Goal: Transaction & Acquisition: Purchase product/service

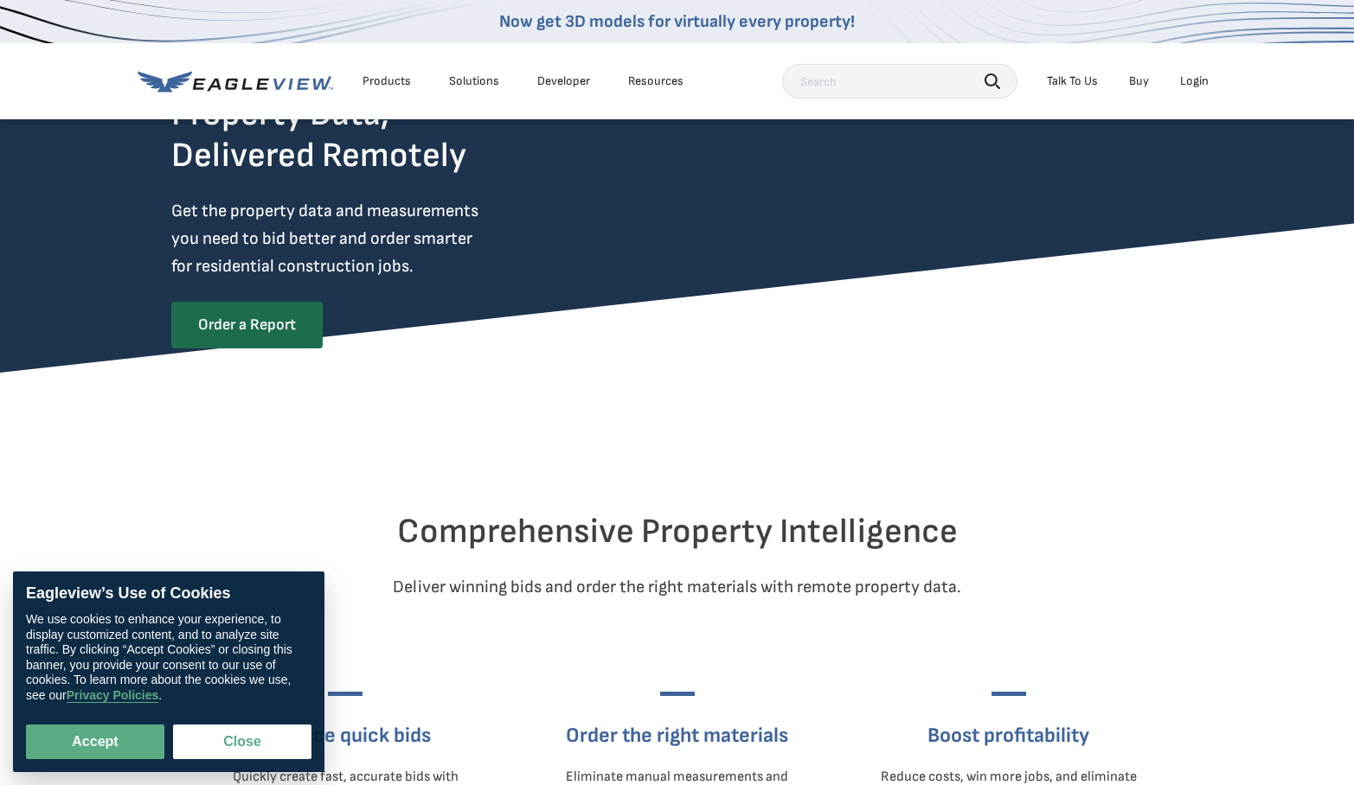
scroll to position [128, 0]
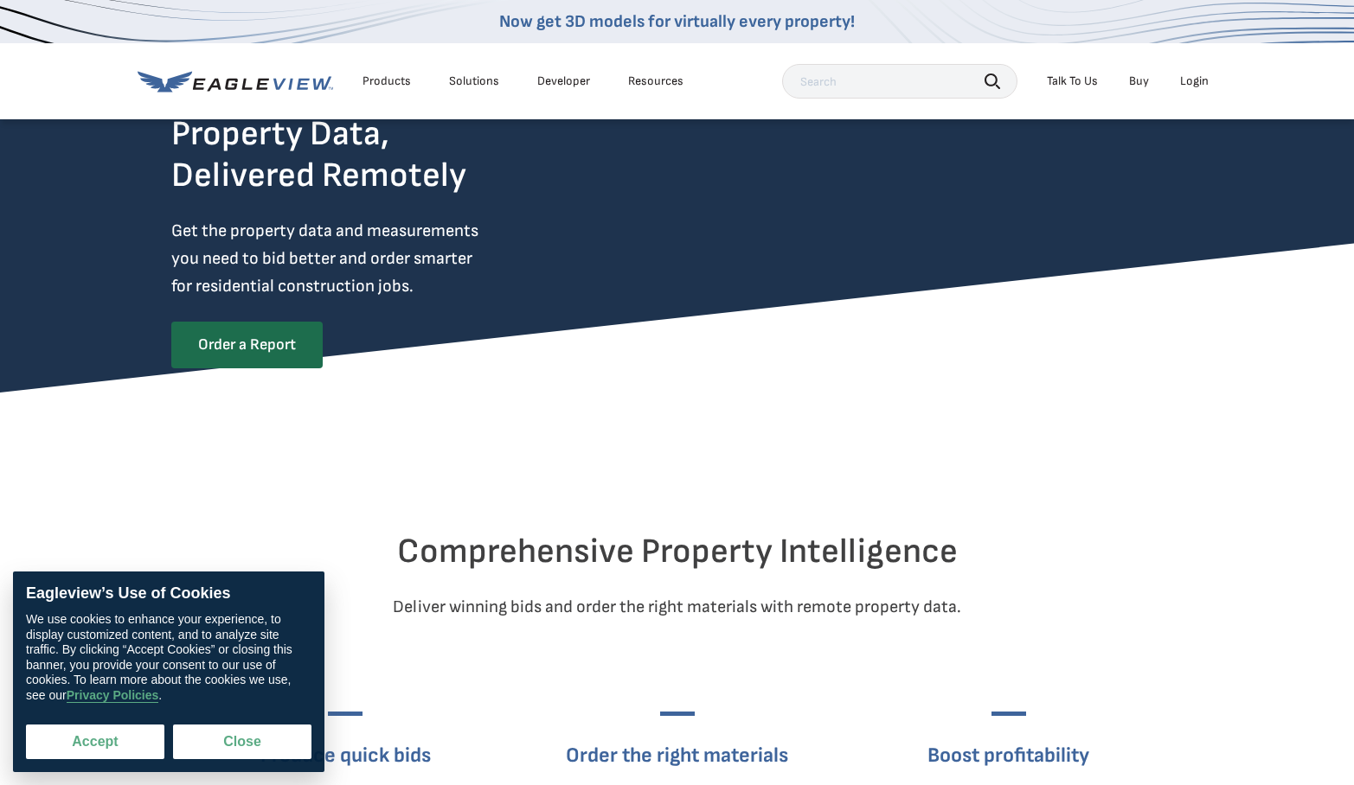
click at [90, 746] on button "Accept" at bounding box center [95, 742] width 138 height 35
checkbox input "true"
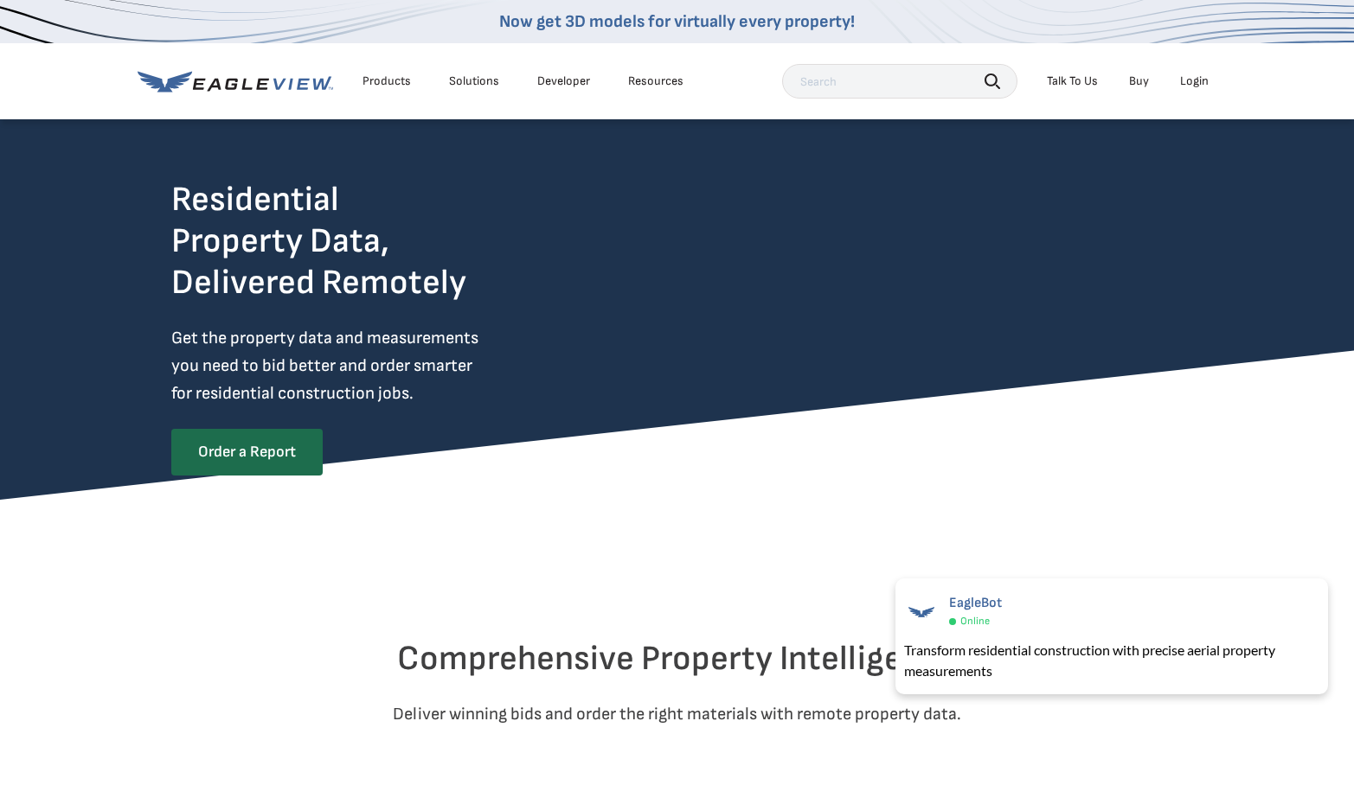
scroll to position [22, 0]
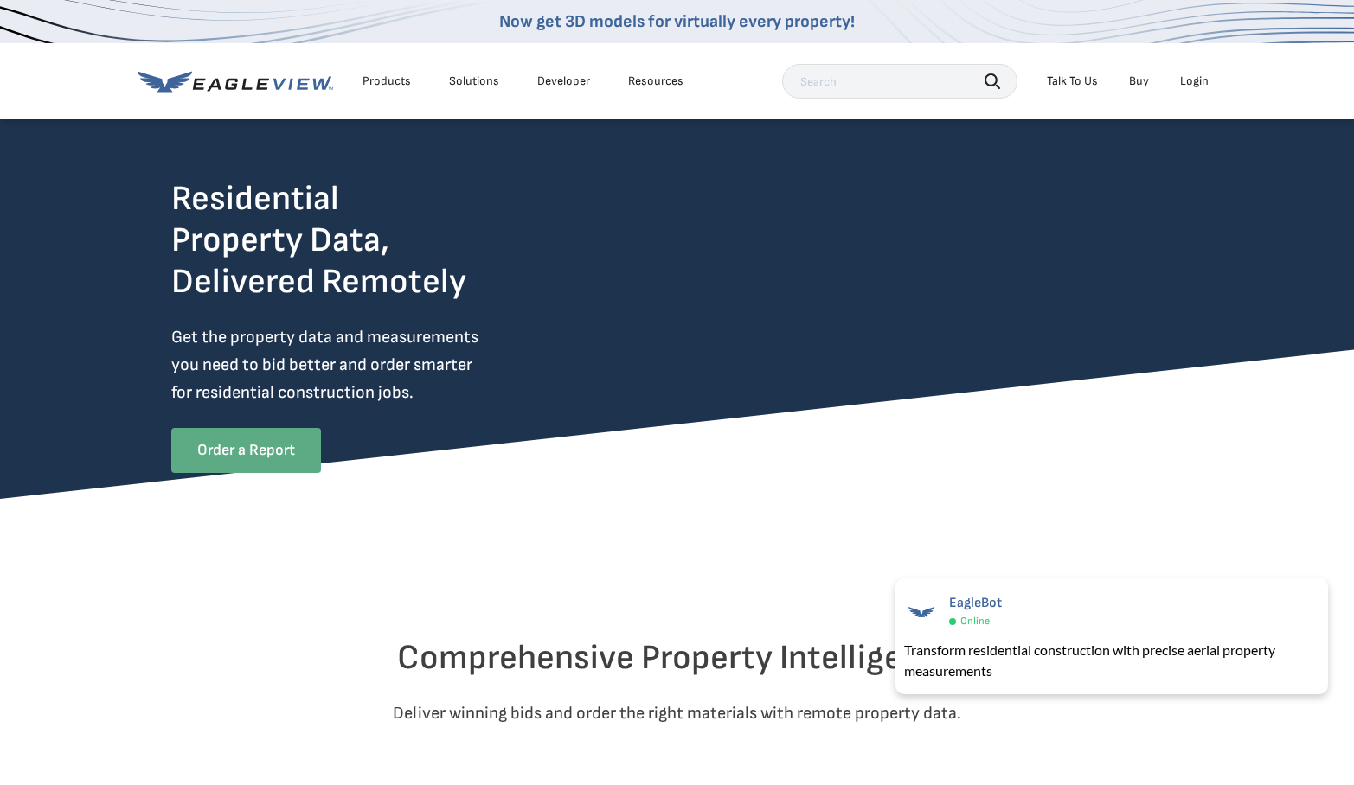
click at [266, 453] on link "Order a Report" at bounding box center [246, 450] width 150 height 45
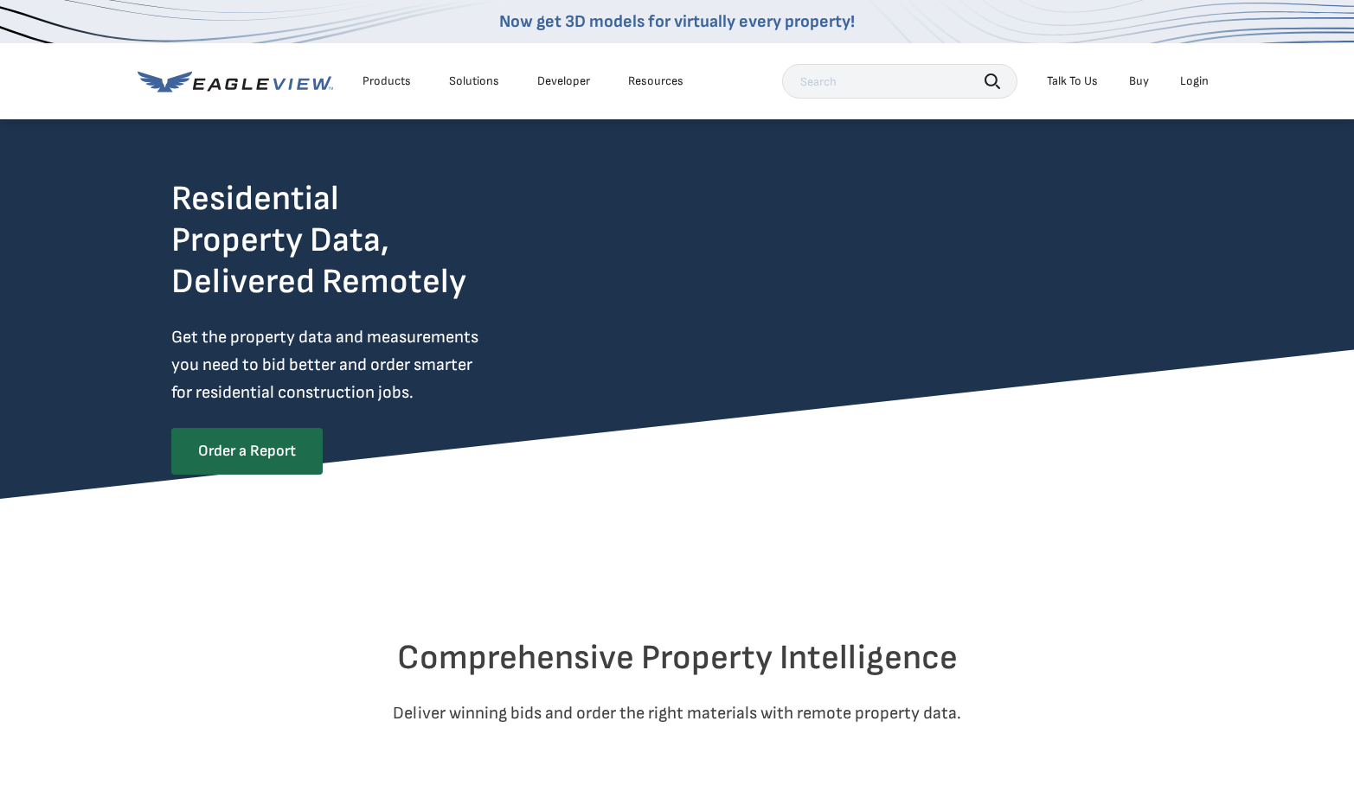
click at [388, 78] on div "Products" at bounding box center [386, 82] width 48 height 16
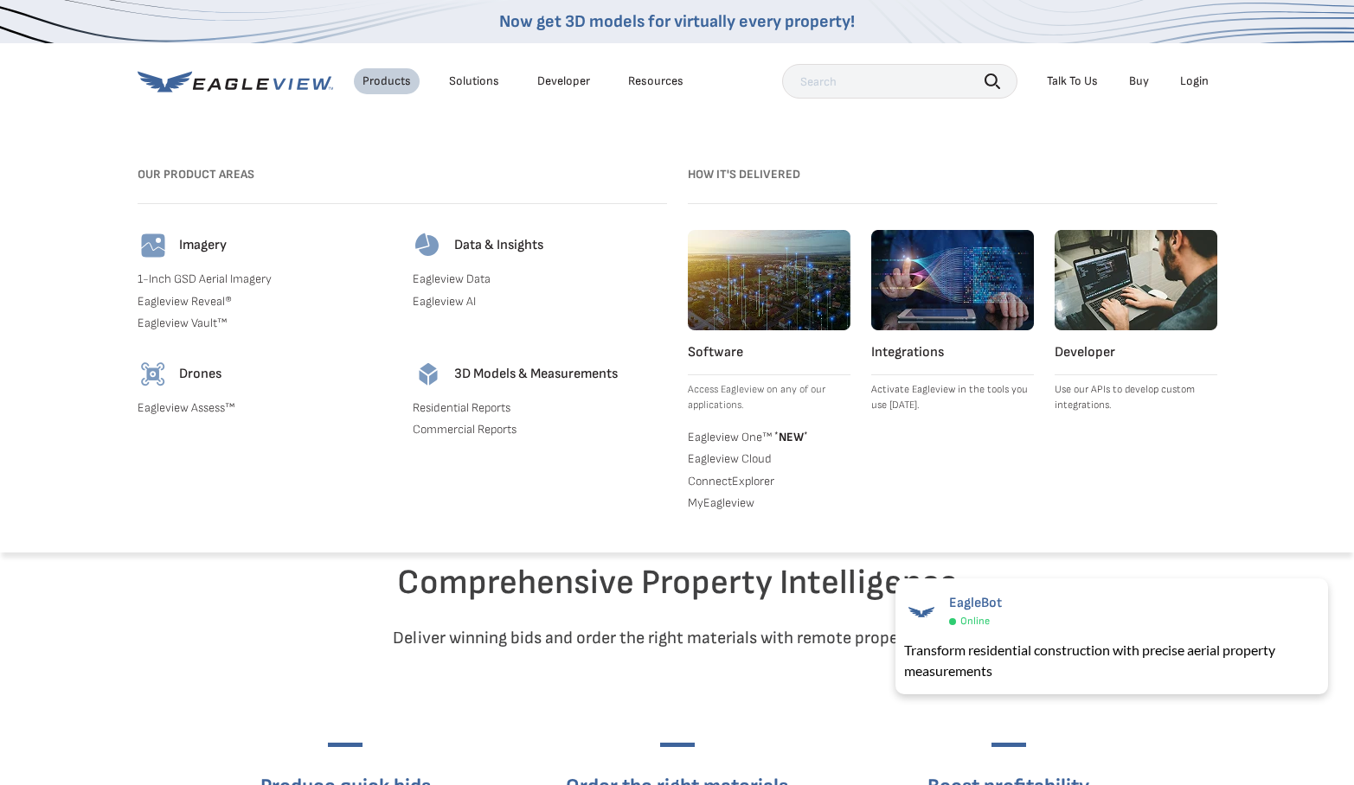
scroll to position [93, 0]
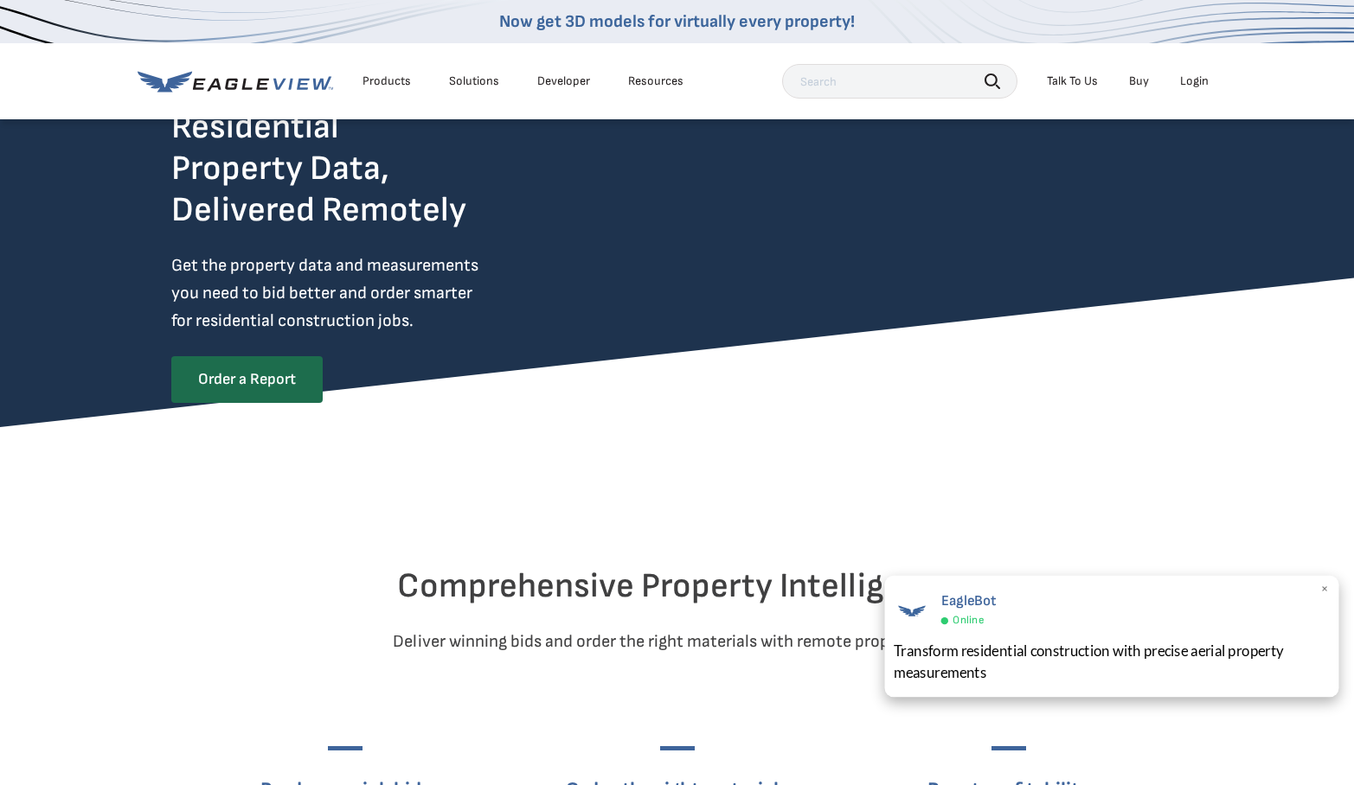
click at [1328, 586] on span "×" at bounding box center [1326, 589] width 10 height 18
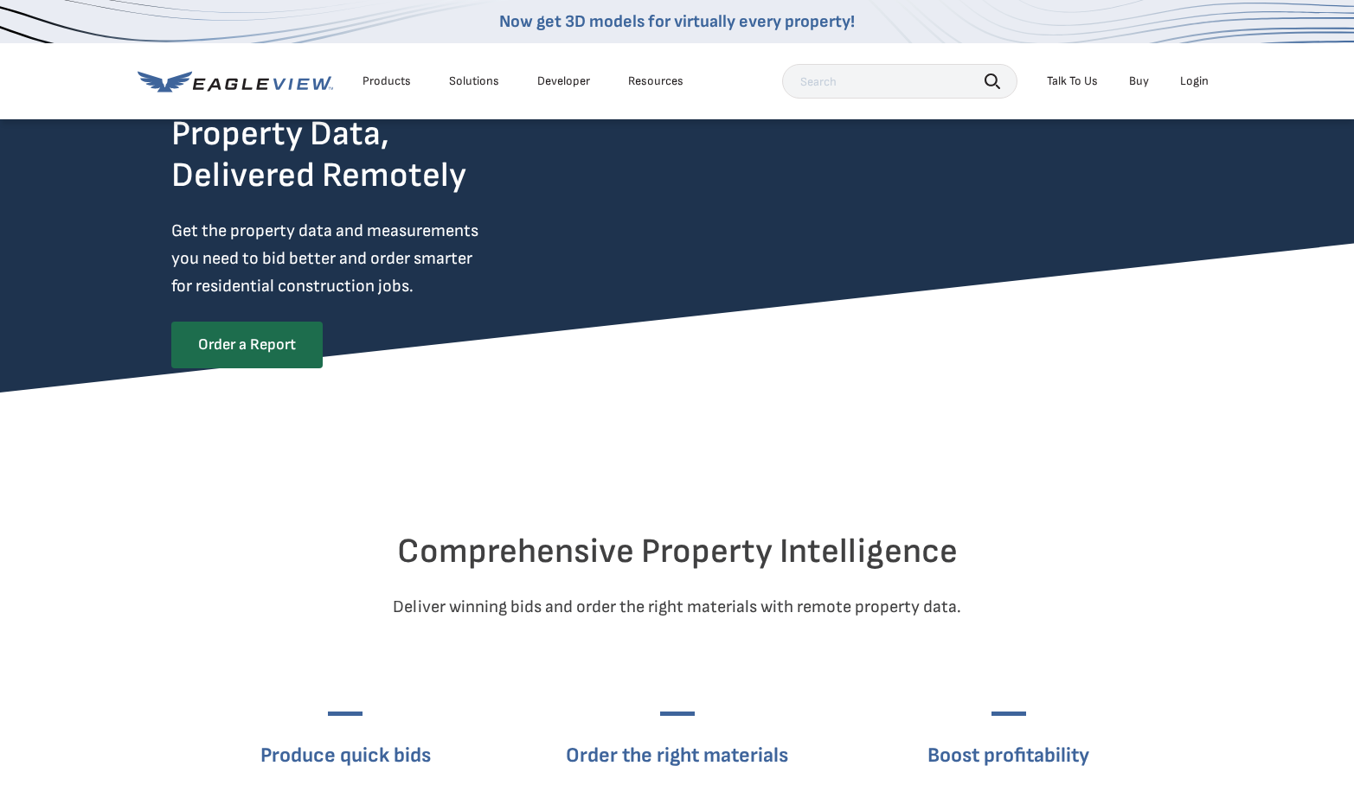
scroll to position [144, 0]
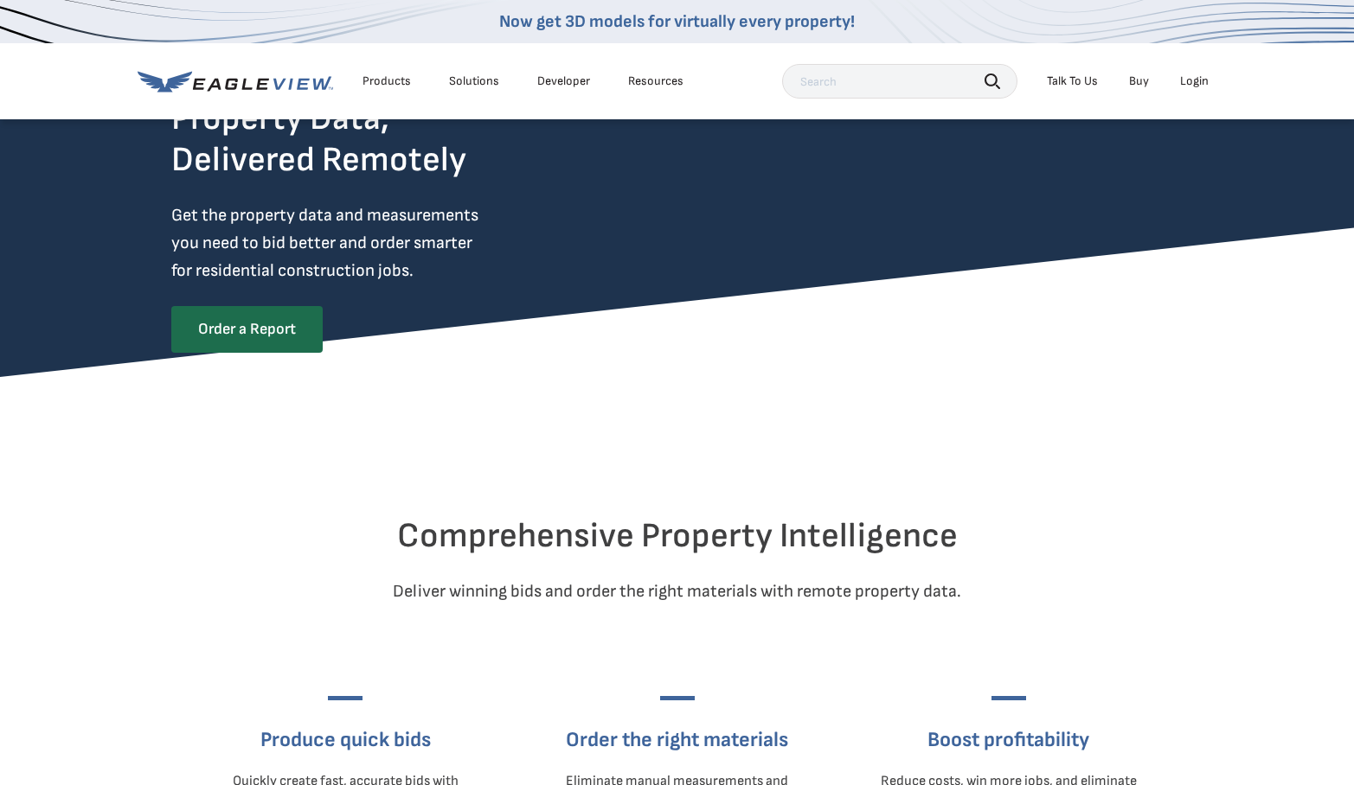
click at [1140, 78] on link "Buy" at bounding box center [1139, 82] width 20 height 16
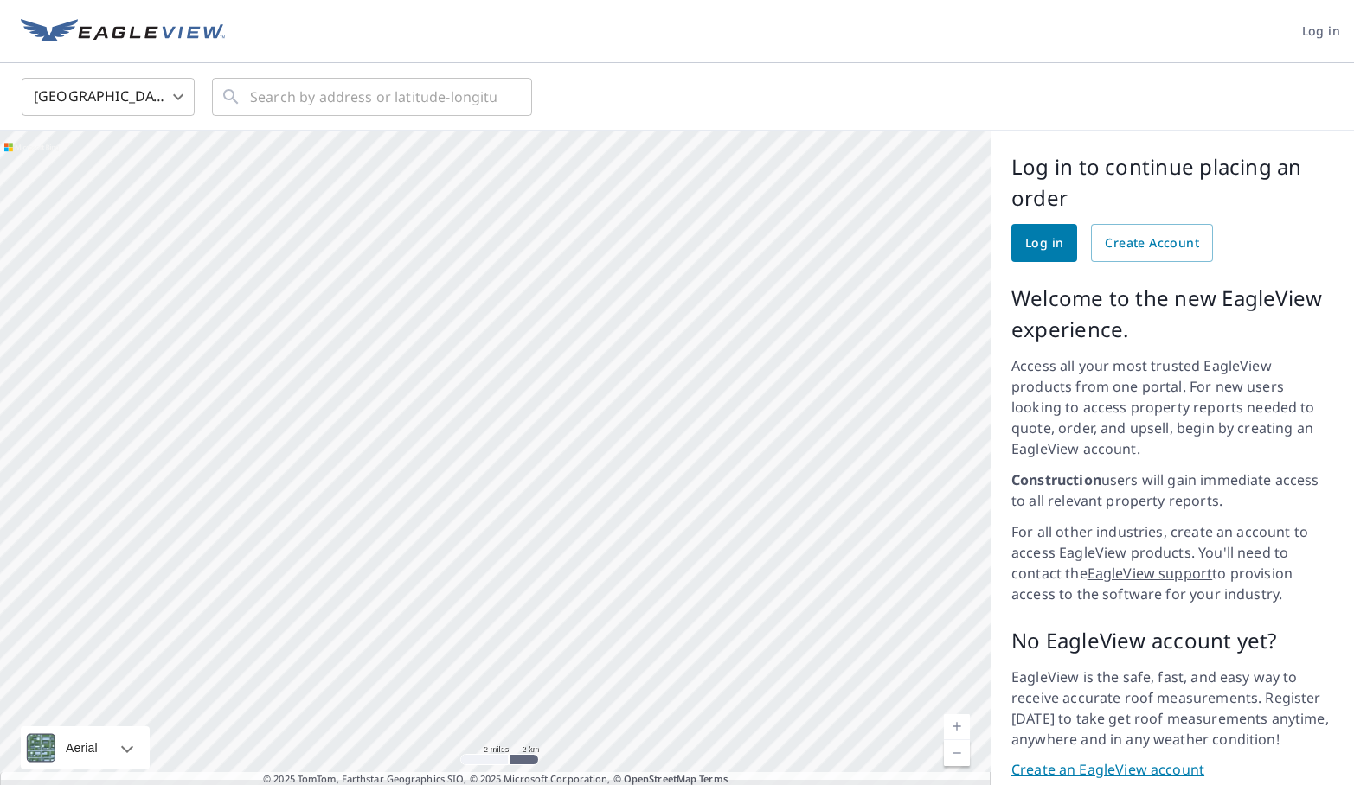
drag, startPoint x: 490, startPoint y: 528, endPoint x: 642, endPoint y: 419, distance: 187.7
click at [642, 419] on div at bounding box center [495, 466] width 990 height 670
drag, startPoint x: 467, startPoint y: 418, endPoint x: 726, endPoint y: 428, distance: 258.8
click at [726, 428] on div at bounding box center [495, 466] width 990 height 670
drag, startPoint x: 574, startPoint y: 431, endPoint x: 668, endPoint y: 446, distance: 94.7
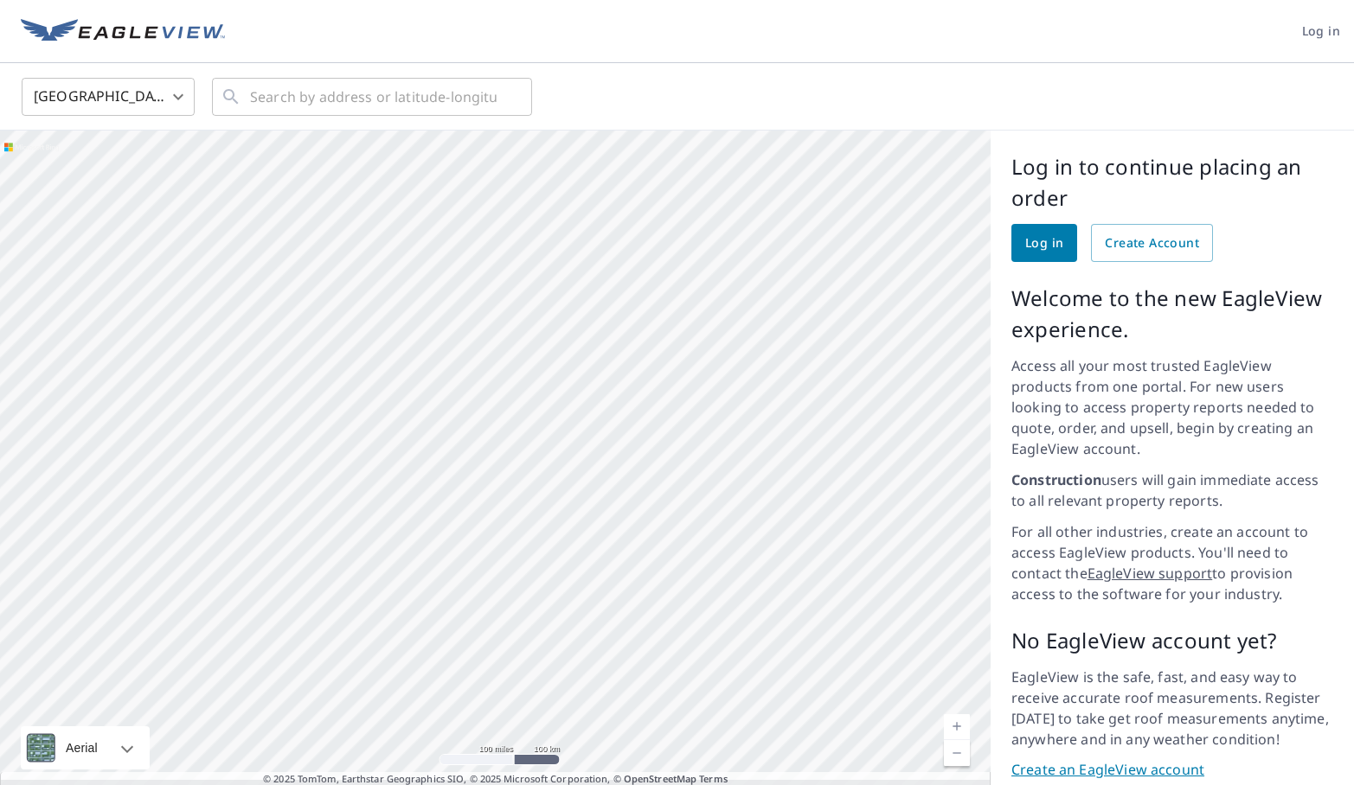
click at [669, 447] on div at bounding box center [495, 466] width 990 height 670
drag, startPoint x: 536, startPoint y: 444, endPoint x: 473, endPoint y: 461, distance: 65.5
click at [473, 461] on div at bounding box center [495, 466] width 990 height 670
drag, startPoint x: 652, startPoint y: 457, endPoint x: 420, endPoint y: 484, distance: 234.3
click at [420, 484] on div at bounding box center [495, 466] width 990 height 670
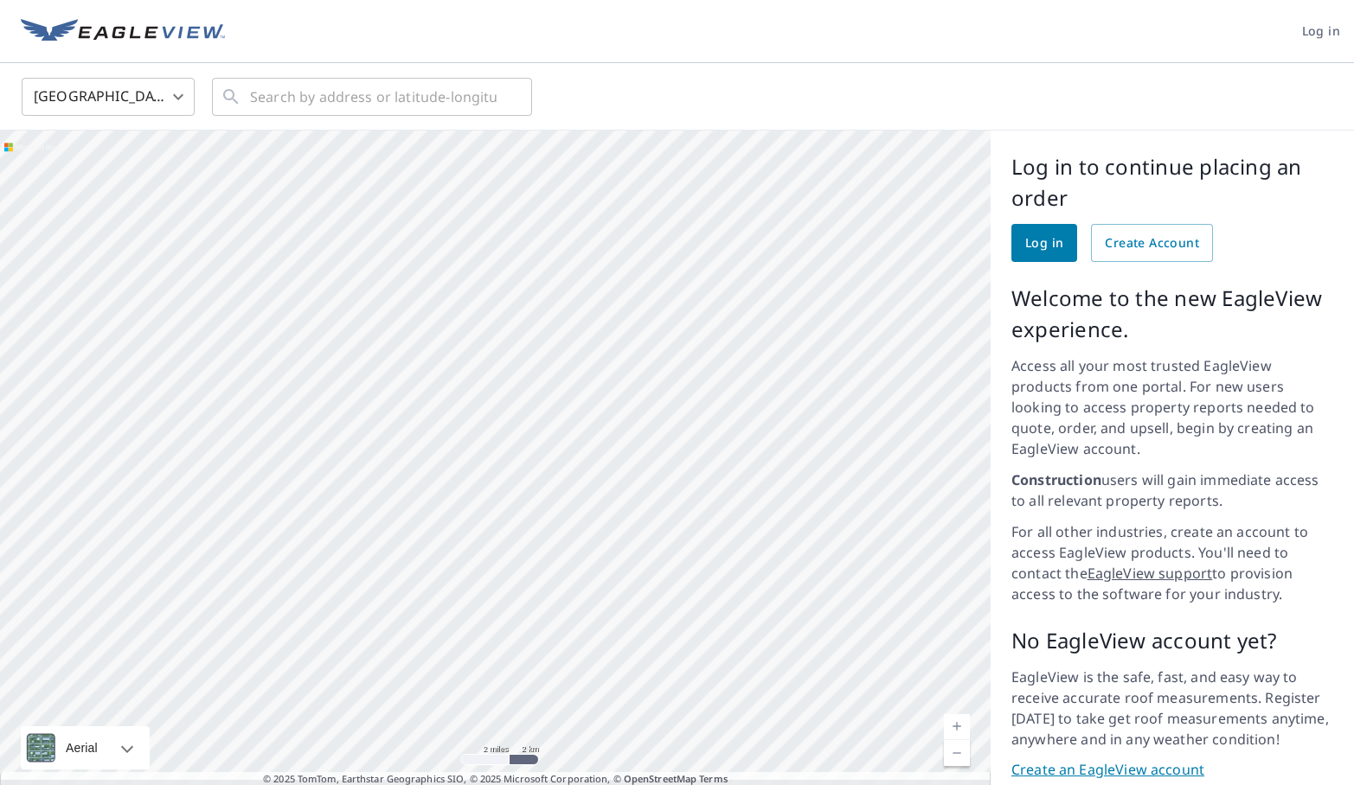
drag, startPoint x: 593, startPoint y: 313, endPoint x: 556, endPoint y: 420, distance: 112.4
click at [556, 421] on div at bounding box center [495, 466] width 990 height 670
drag, startPoint x: 555, startPoint y: 396, endPoint x: 568, endPoint y: 442, distance: 47.6
click at [568, 442] on div at bounding box center [495, 466] width 990 height 670
drag, startPoint x: 490, startPoint y: 411, endPoint x: 645, endPoint y: 412, distance: 154.8
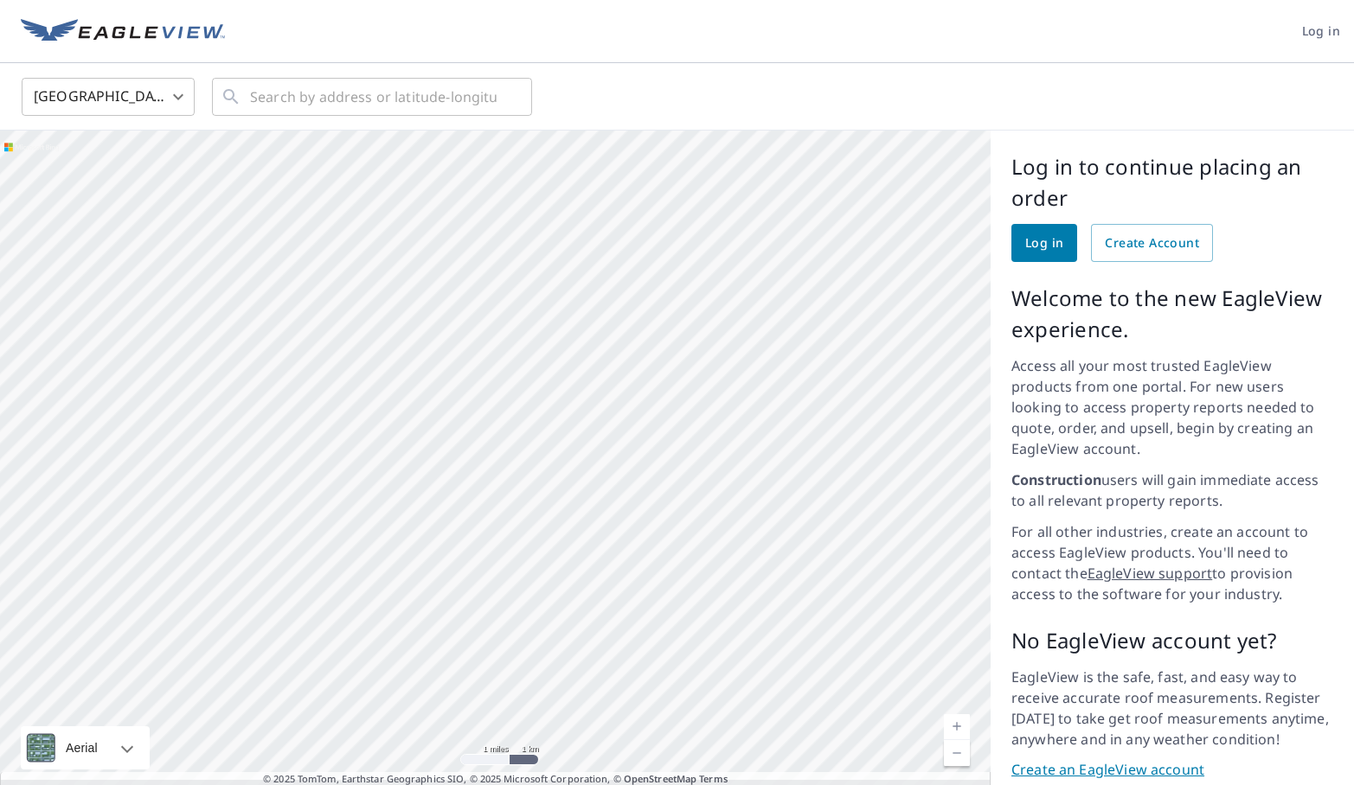
click at [645, 412] on div at bounding box center [495, 466] width 990 height 670
drag, startPoint x: 661, startPoint y: 477, endPoint x: 621, endPoint y: 464, distance: 41.9
click at [621, 464] on div at bounding box center [495, 466] width 990 height 670
drag, startPoint x: 665, startPoint y: 380, endPoint x: 545, endPoint y: 424, distance: 128.1
click at [544, 424] on div at bounding box center [495, 466] width 990 height 670
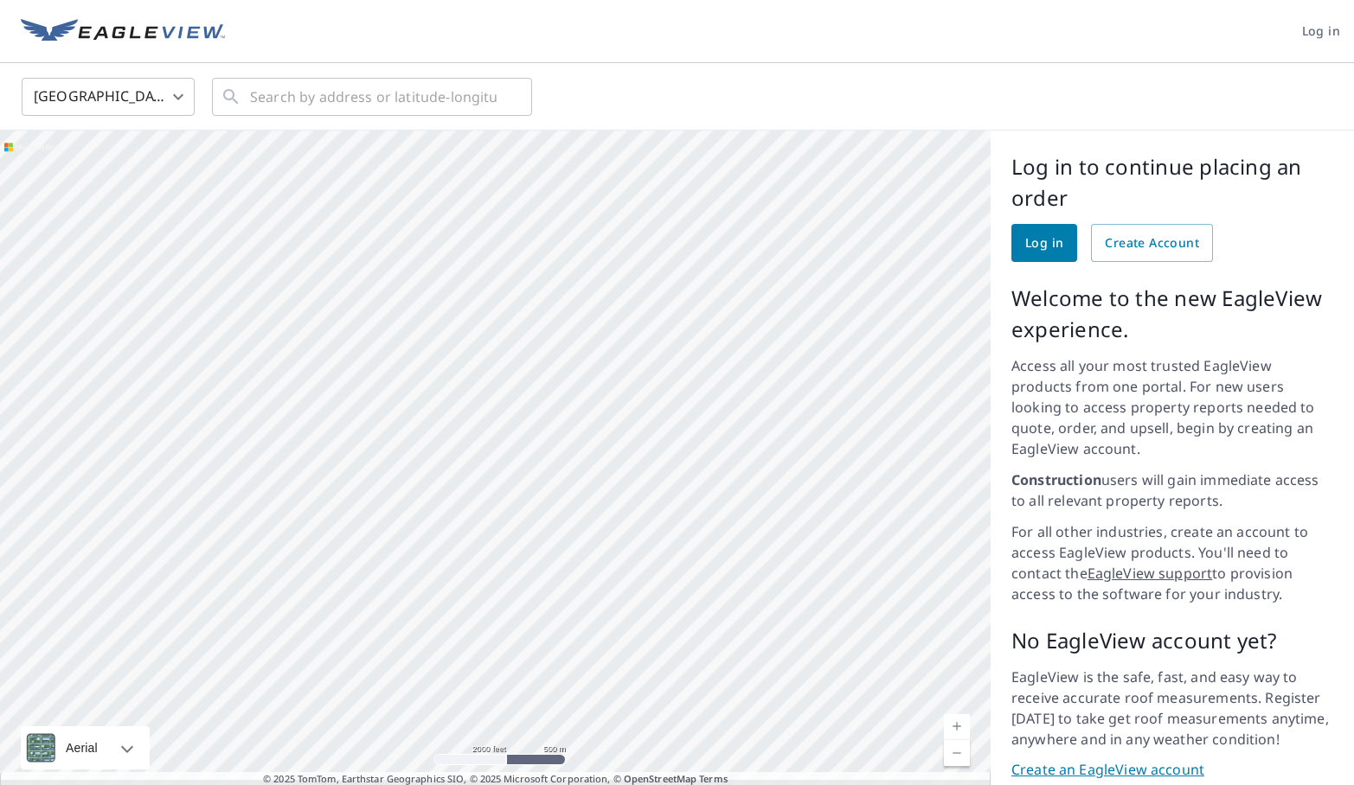
drag, startPoint x: 567, startPoint y: 379, endPoint x: 520, endPoint y: 416, distance: 60.4
click at [520, 416] on div at bounding box center [495, 466] width 990 height 670
drag, startPoint x: 468, startPoint y: 437, endPoint x: 569, endPoint y: 439, distance: 101.2
click at [570, 439] on div at bounding box center [495, 466] width 990 height 670
drag, startPoint x: 599, startPoint y: 346, endPoint x: 611, endPoint y: 404, distance: 59.0
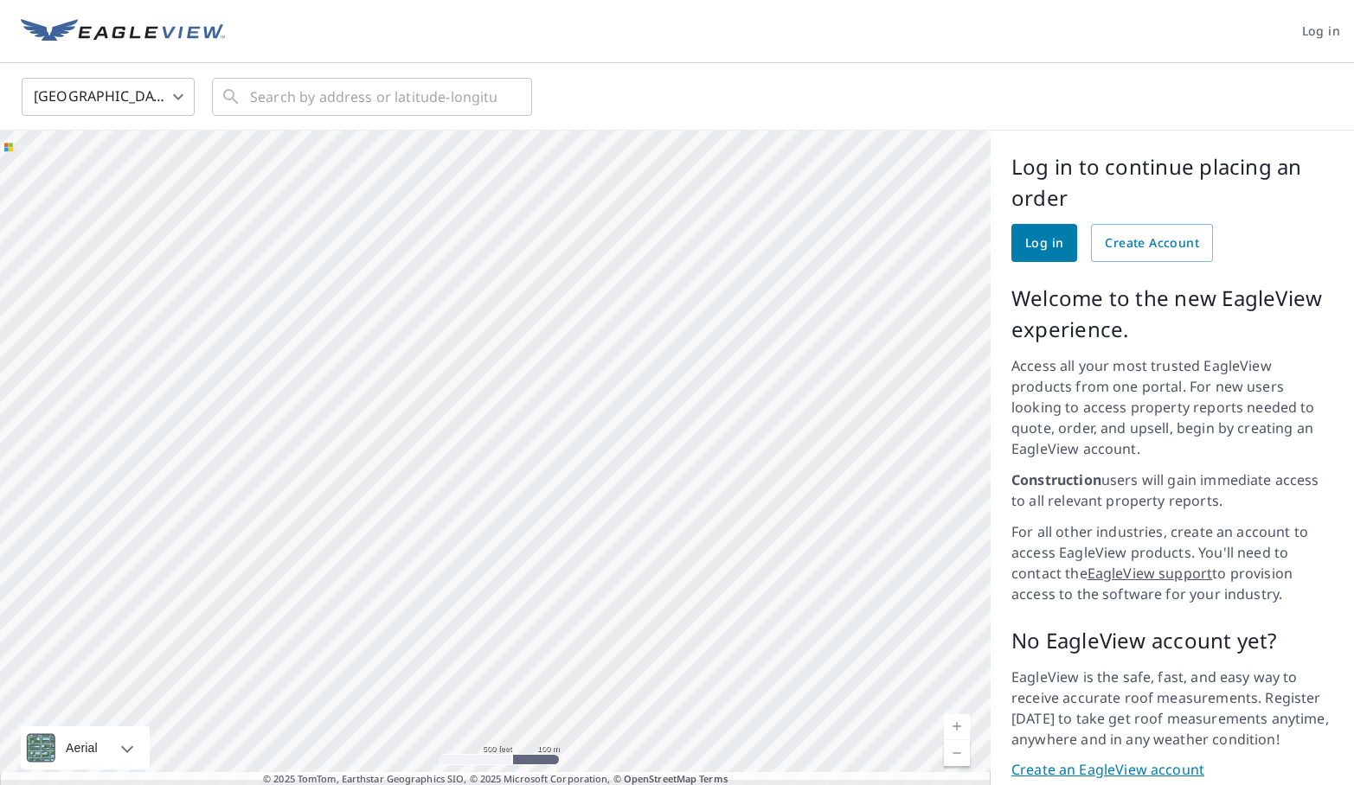
click at [611, 404] on div at bounding box center [495, 466] width 990 height 670
drag, startPoint x: 631, startPoint y: 349, endPoint x: 593, endPoint y: 355, distance: 39.4
click at [593, 355] on div at bounding box center [495, 466] width 990 height 670
drag, startPoint x: 586, startPoint y: 391, endPoint x: 663, endPoint y: 503, distance: 136.8
click at [663, 503] on div at bounding box center [495, 466] width 990 height 670
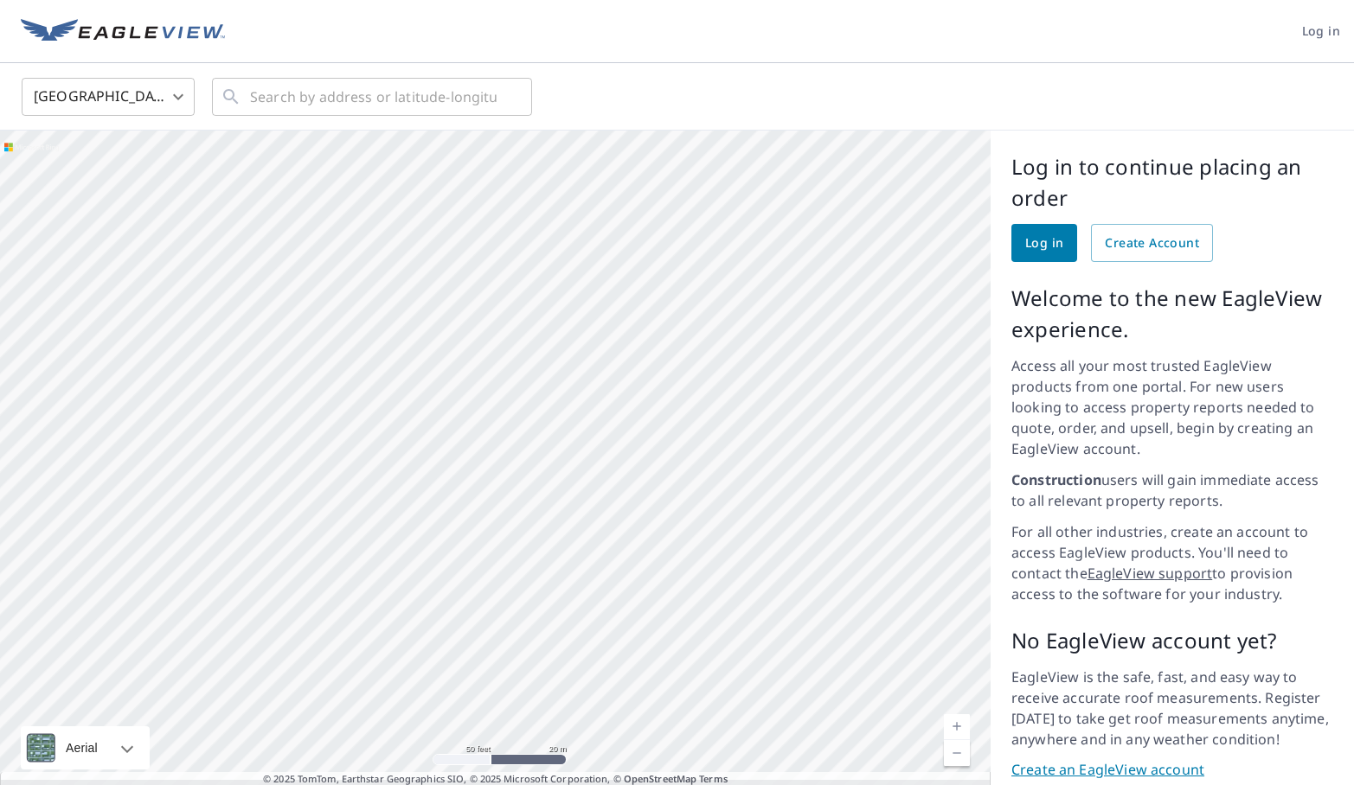
drag, startPoint x: 529, startPoint y: 366, endPoint x: 657, endPoint y: 420, distance: 138.0
click at [657, 420] on div at bounding box center [495, 466] width 990 height 670
click at [577, 281] on div at bounding box center [495, 466] width 990 height 670
drag, startPoint x: 168, startPoint y: 398, endPoint x: 528, endPoint y: 246, distance: 391.5
click at [528, 246] on div at bounding box center [495, 466] width 990 height 670
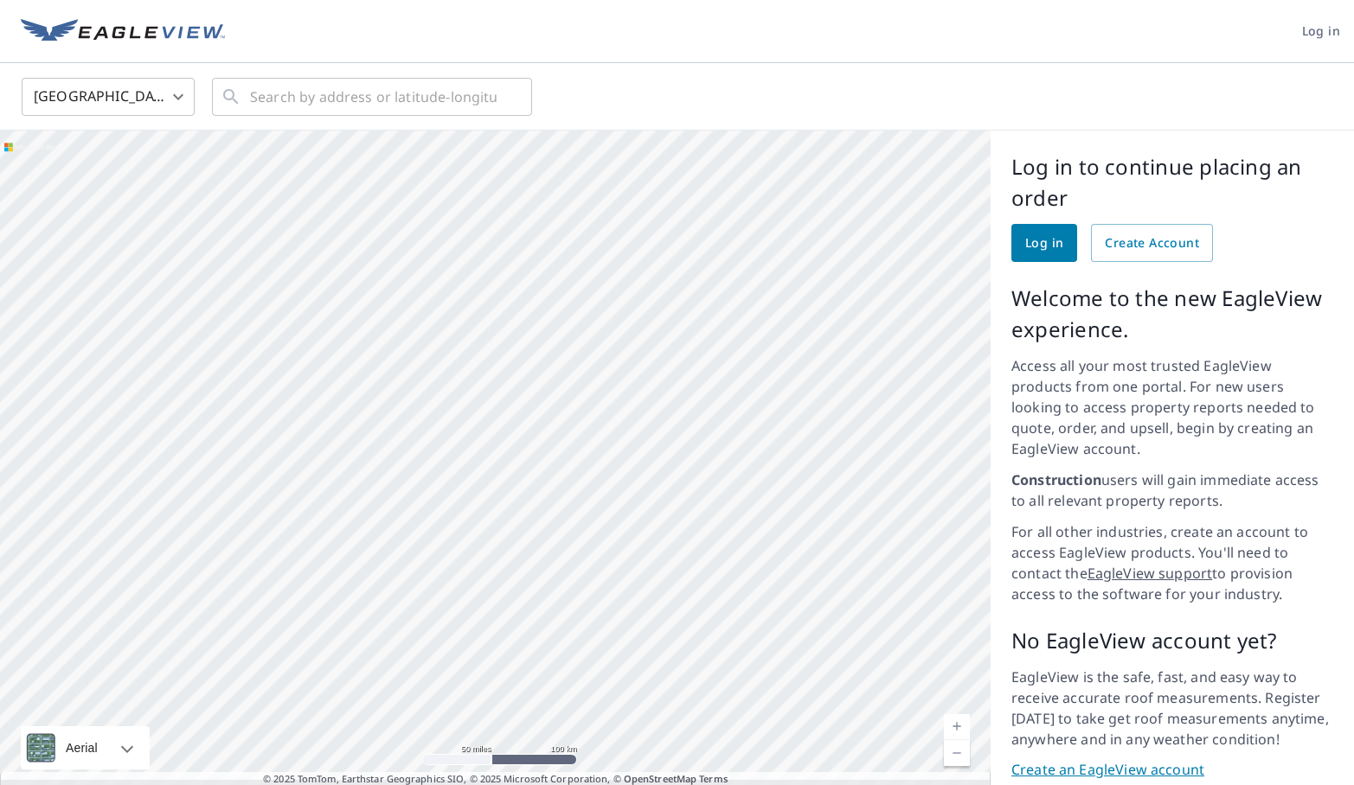
drag, startPoint x: 386, startPoint y: 394, endPoint x: 554, endPoint y: 372, distance: 169.3
click at [554, 372] on div at bounding box center [495, 466] width 990 height 670
drag, startPoint x: 456, startPoint y: 419, endPoint x: 603, endPoint y: 336, distance: 168.9
click at [603, 335] on div at bounding box center [495, 466] width 990 height 670
drag, startPoint x: 428, startPoint y: 389, endPoint x: 456, endPoint y: 384, distance: 28.2
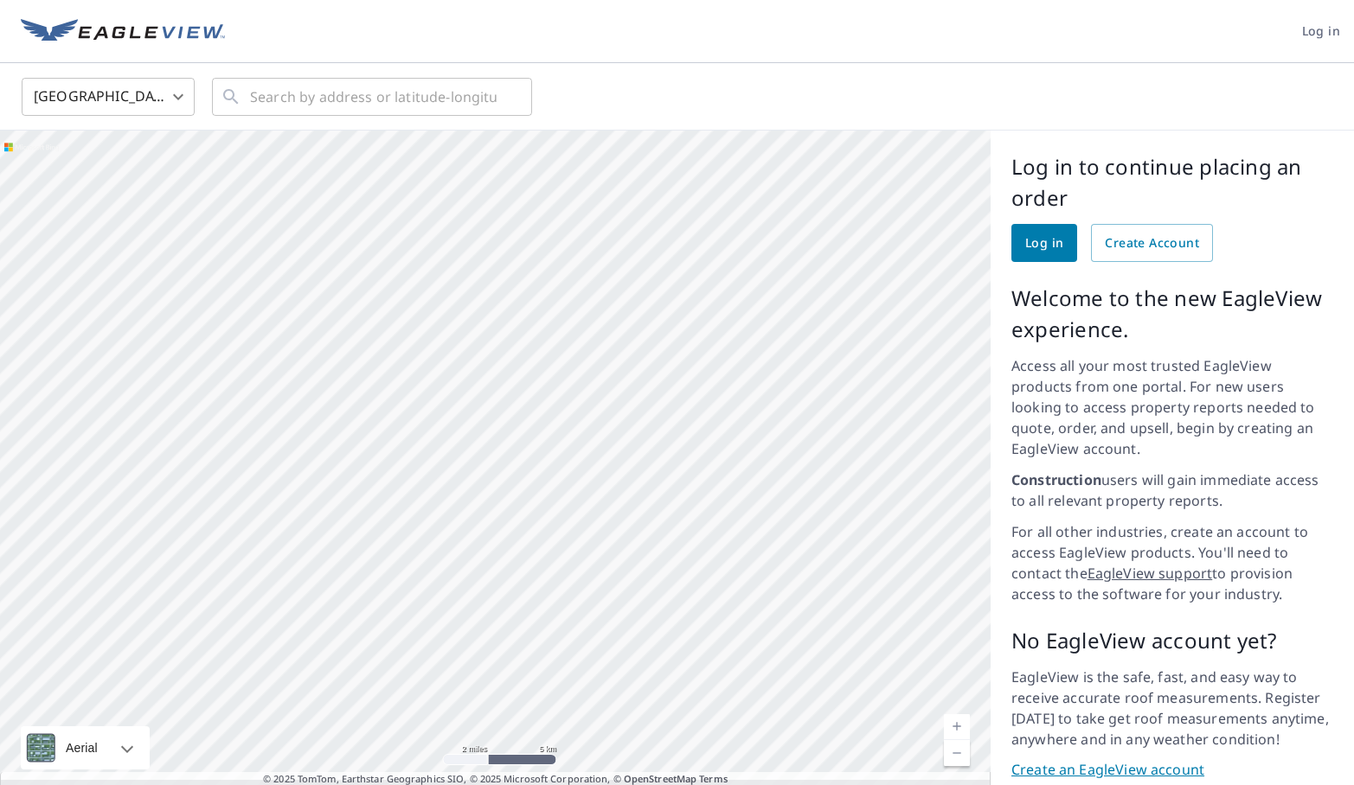
click at [456, 384] on div at bounding box center [495, 466] width 990 height 670
drag, startPoint x: 490, startPoint y: 343, endPoint x: 574, endPoint y: 414, distance: 111.1
click at [574, 414] on div at bounding box center [495, 466] width 990 height 670
drag, startPoint x: 586, startPoint y: 353, endPoint x: 605, endPoint y: 446, distance: 95.2
click at [605, 446] on div at bounding box center [495, 466] width 990 height 670
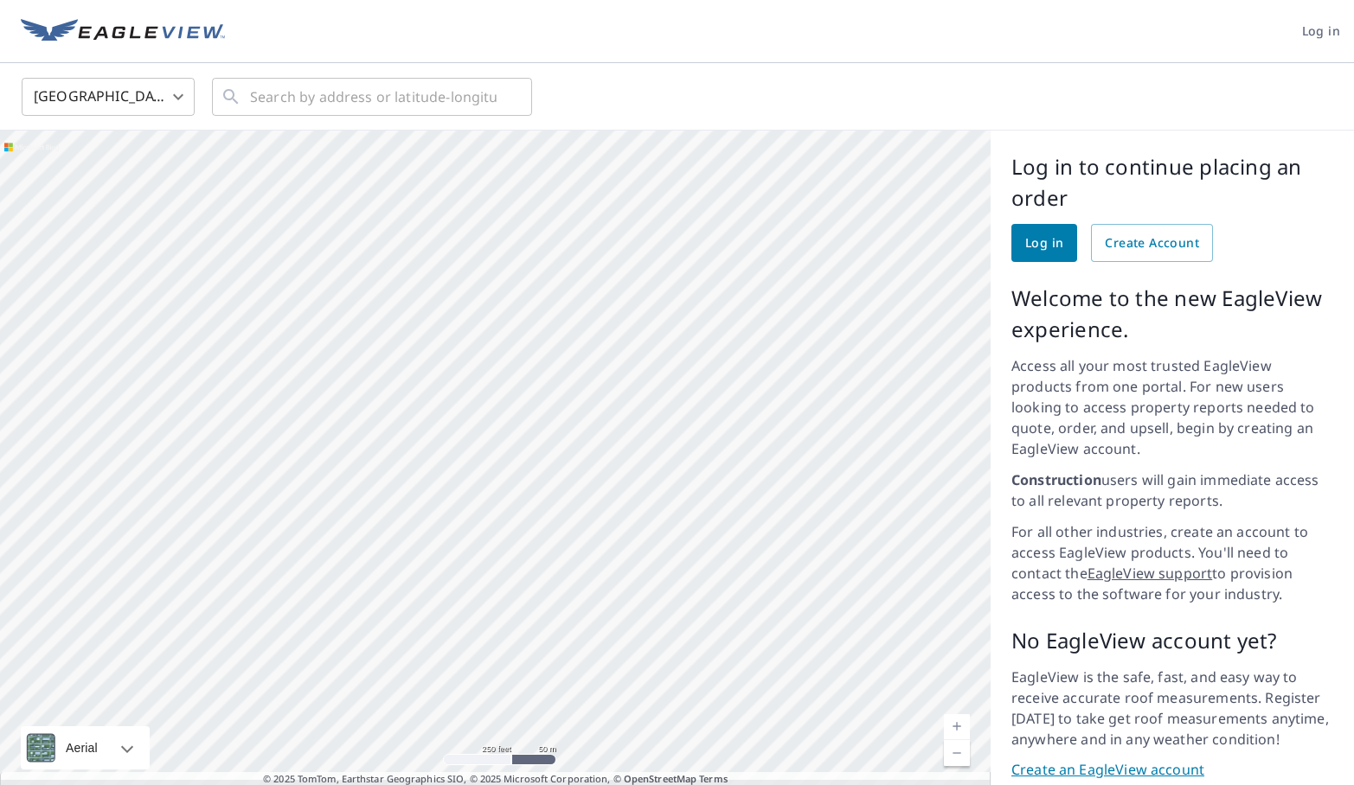
drag, startPoint x: 468, startPoint y: 532, endPoint x: 618, endPoint y: 368, distance: 222.2
click at [619, 368] on div at bounding box center [495, 466] width 990 height 670
drag, startPoint x: 558, startPoint y: 426, endPoint x: 680, endPoint y: 445, distance: 123.3
click at [681, 445] on div at bounding box center [495, 466] width 990 height 670
drag, startPoint x: 515, startPoint y: 440, endPoint x: 539, endPoint y: 207, distance: 234.8
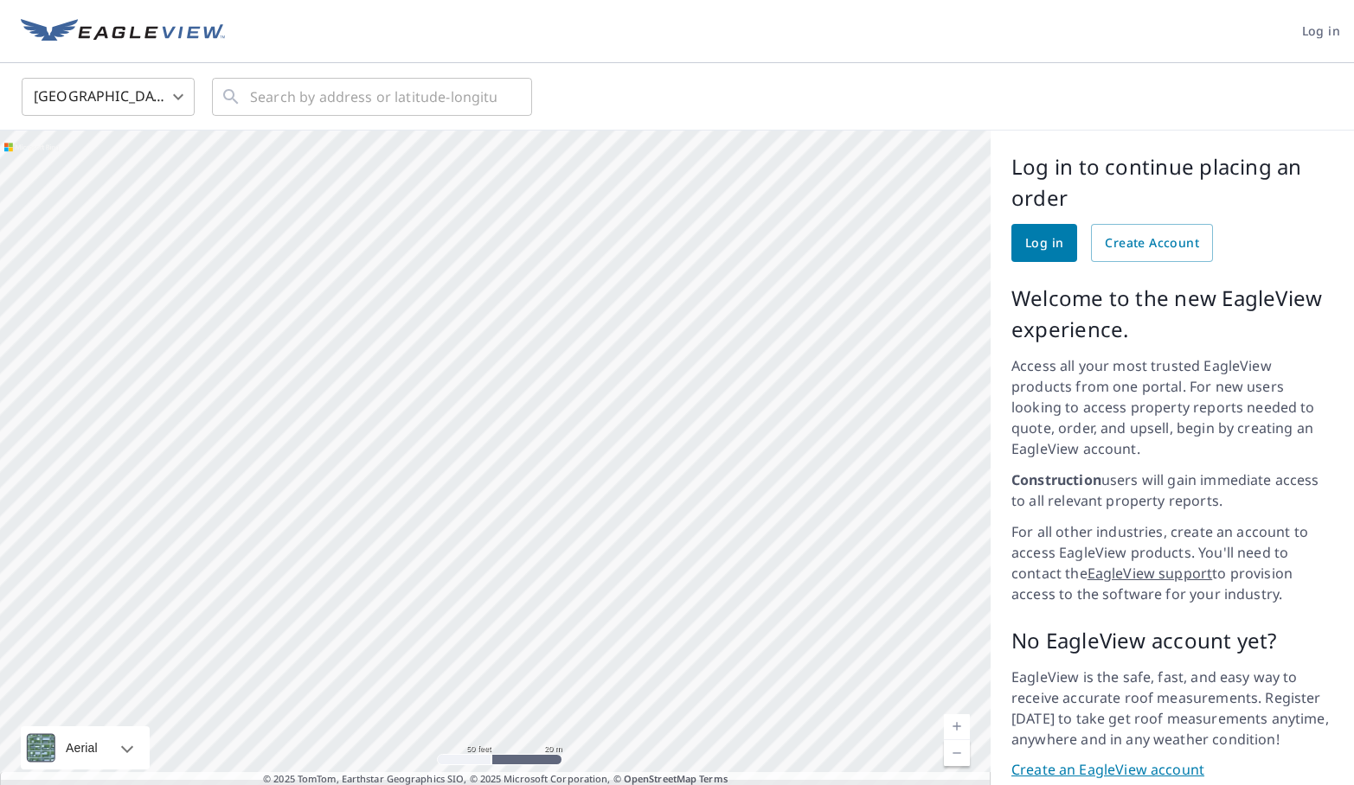
click at [539, 206] on div at bounding box center [495, 466] width 990 height 670
drag, startPoint x: 474, startPoint y: 478, endPoint x: 485, endPoint y: 377, distance: 101.8
click at [485, 376] on div at bounding box center [495, 466] width 990 height 670
drag, startPoint x: 616, startPoint y: 571, endPoint x: 634, endPoint y: 428, distance: 143.9
click at [634, 427] on div at bounding box center [495, 466] width 990 height 670
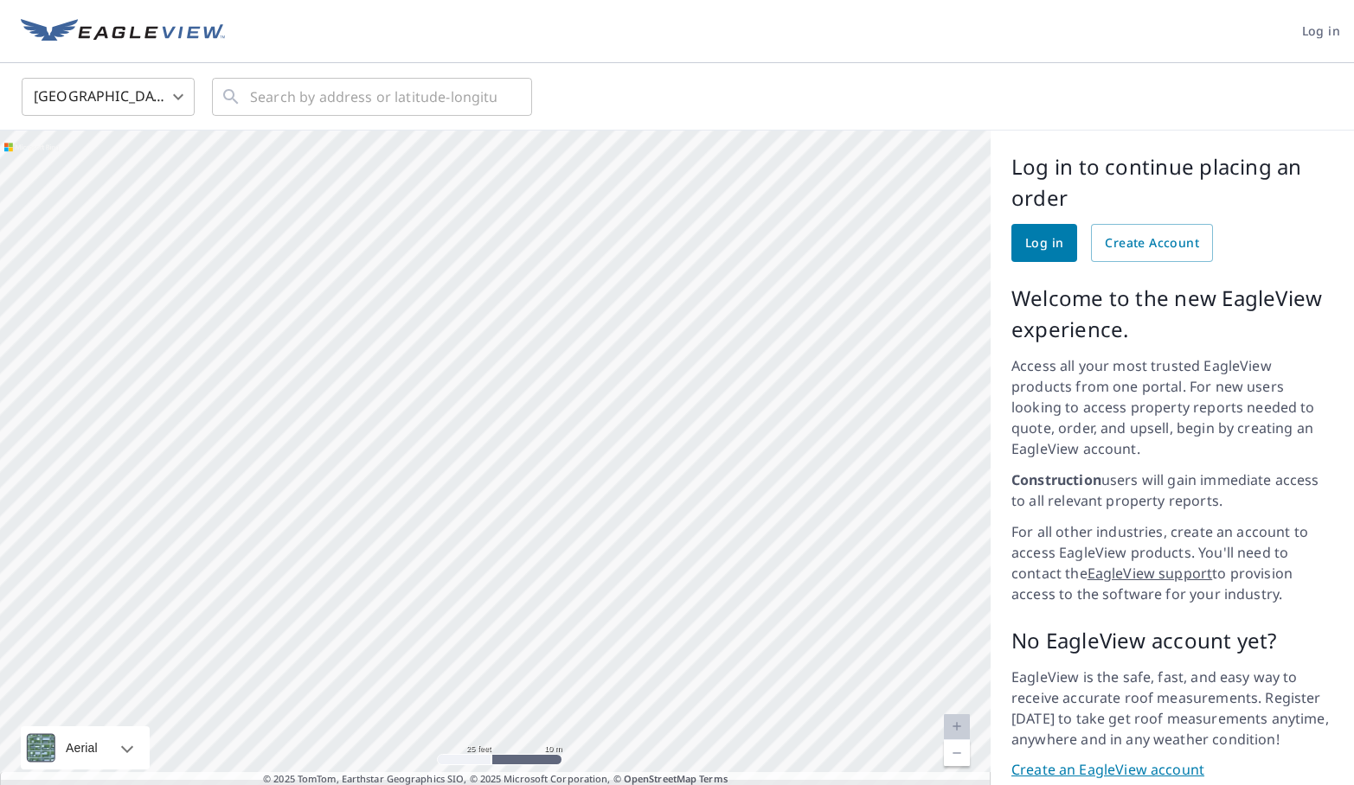
drag, startPoint x: 423, startPoint y: 403, endPoint x: 604, endPoint y: 444, distance: 185.3
click at [604, 444] on div at bounding box center [495, 466] width 990 height 670
drag, startPoint x: 448, startPoint y: 418, endPoint x: 430, endPoint y: 245, distance: 173.9
click at [430, 245] on div at bounding box center [495, 466] width 990 height 670
drag, startPoint x: 551, startPoint y: 511, endPoint x: 567, endPoint y: 436, distance: 77.0
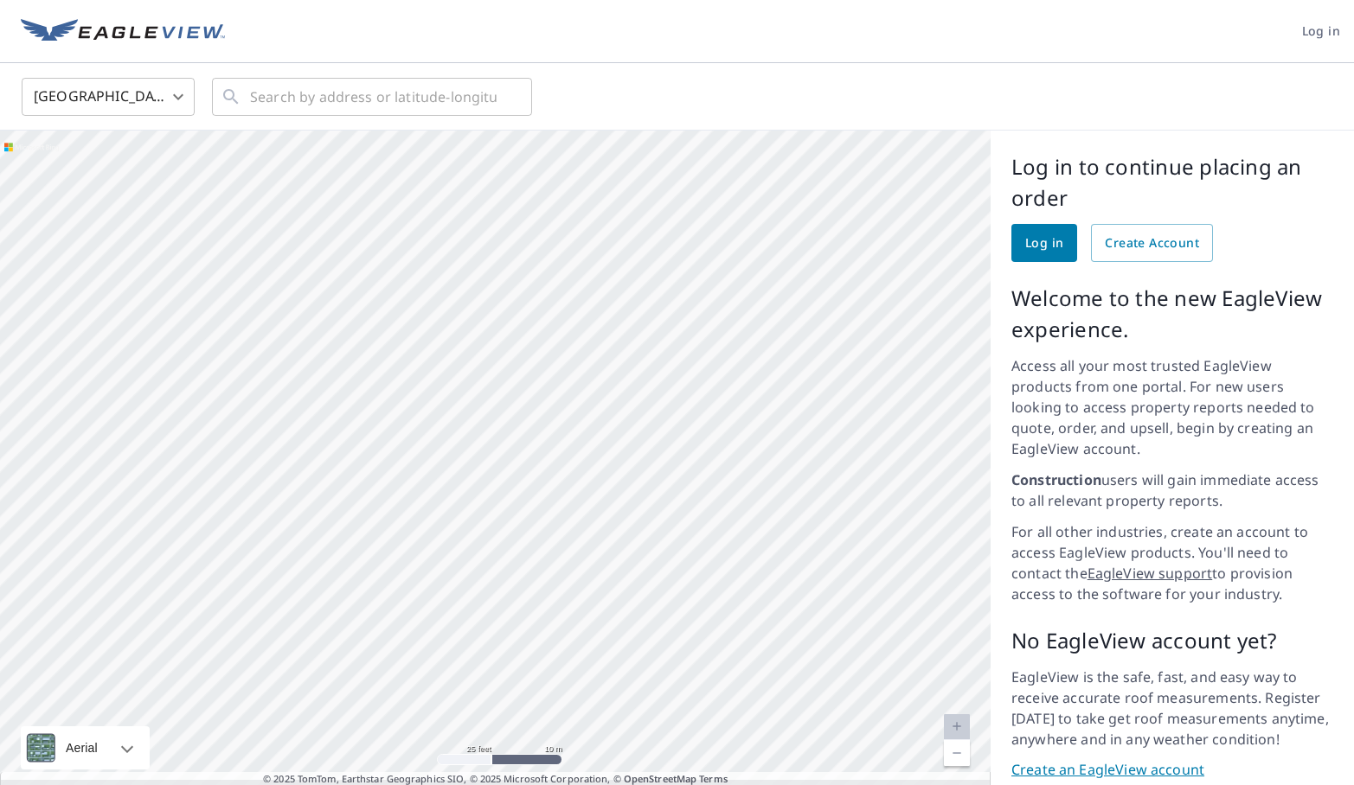
click at [568, 436] on div at bounding box center [495, 466] width 990 height 670
drag, startPoint x: 500, startPoint y: 463, endPoint x: 441, endPoint y: 401, distance: 85.0
click at [441, 402] on div at bounding box center [495, 466] width 990 height 670
drag, startPoint x: 618, startPoint y: 531, endPoint x: 417, endPoint y: 324, distance: 288.1
click at [417, 324] on div at bounding box center [495, 466] width 990 height 670
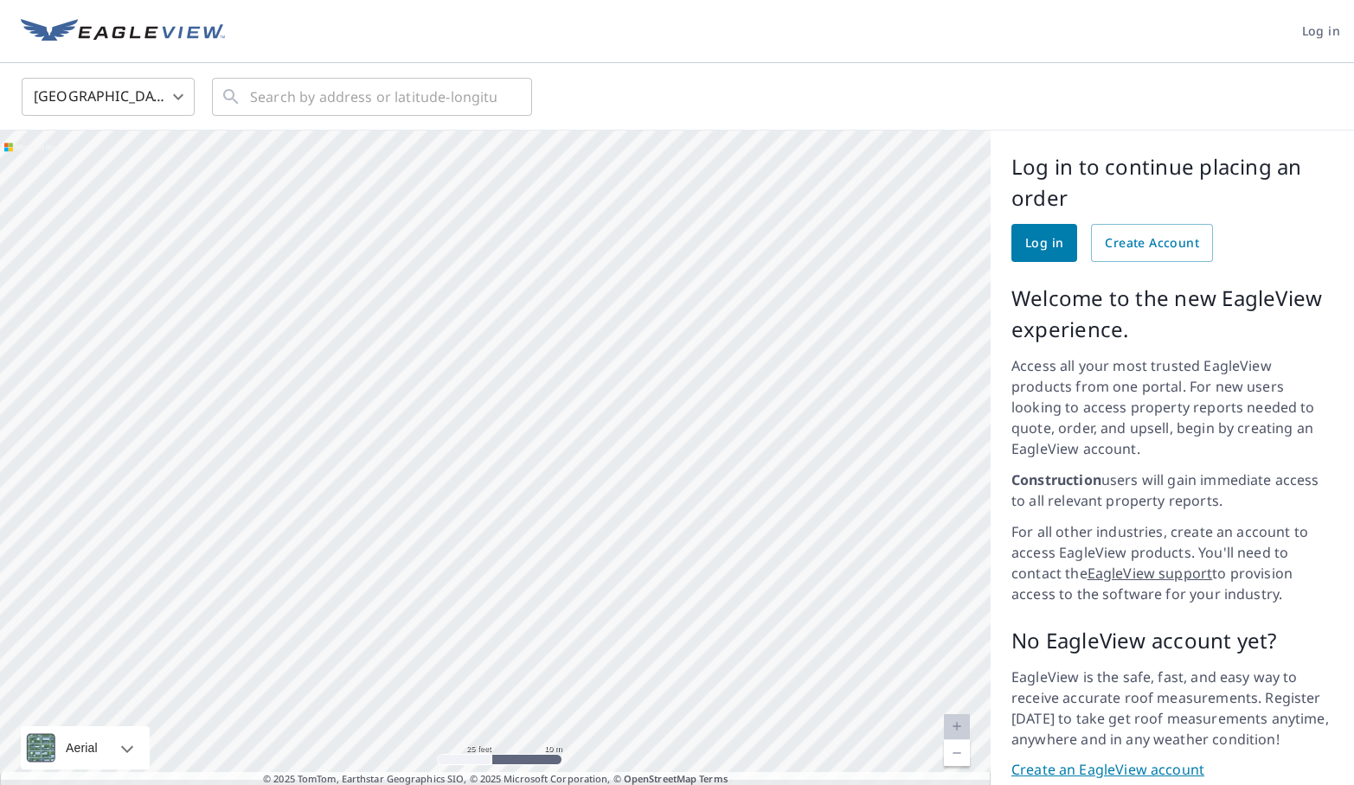
drag, startPoint x: 489, startPoint y: 442, endPoint x: 530, endPoint y: 537, distance: 103.8
click at [530, 537] on div at bounding box center [495, 466] width 990 height 670
drag, startPoint x: 547, startPoint y: 455, endPoint x: 592, endPoint y: 576, distance: 129.2
click at [592, 577] on div at bounding box center [495, 466] width 990 height 670
drag, startPoint x: 409, startPoint y: 447, endPoint x: 440, endPoint y: 611, distance: 166.4
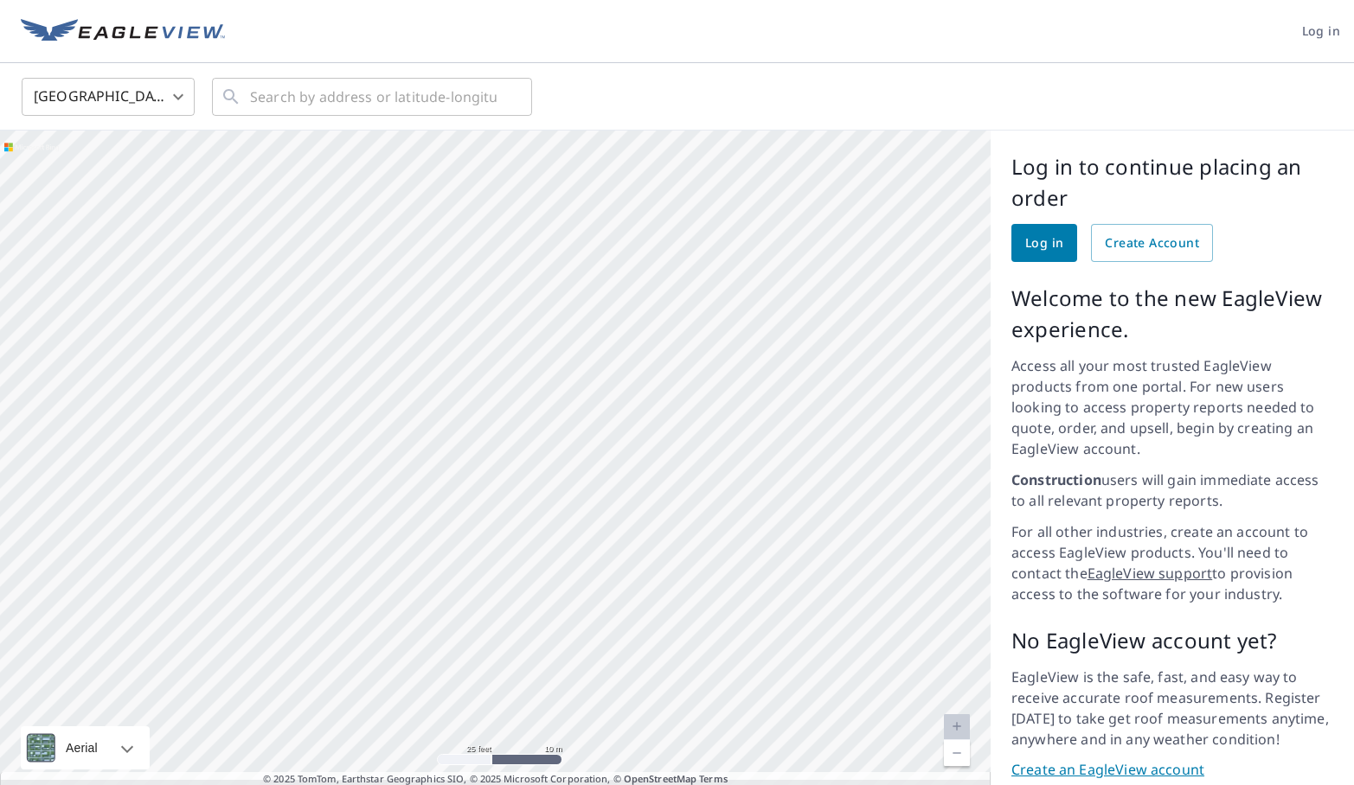
click at [440, 611] on div at bounding box center [495, 466] width 990 height 670
drag, startPoint x: 415, startPoint y: 406, endPoint x: 474, endPoint y: 602, distance: 205.0
click at [474, 602] on div at bounding box center [495, 466] width 990 height 670
drag, startPoint x: 252, startPoint y: 459, endPoint x: 573, endPoint y: 518, distance: 326.2
click at [573, 518] on div at bounding box center [495, 466] width 990 height 670
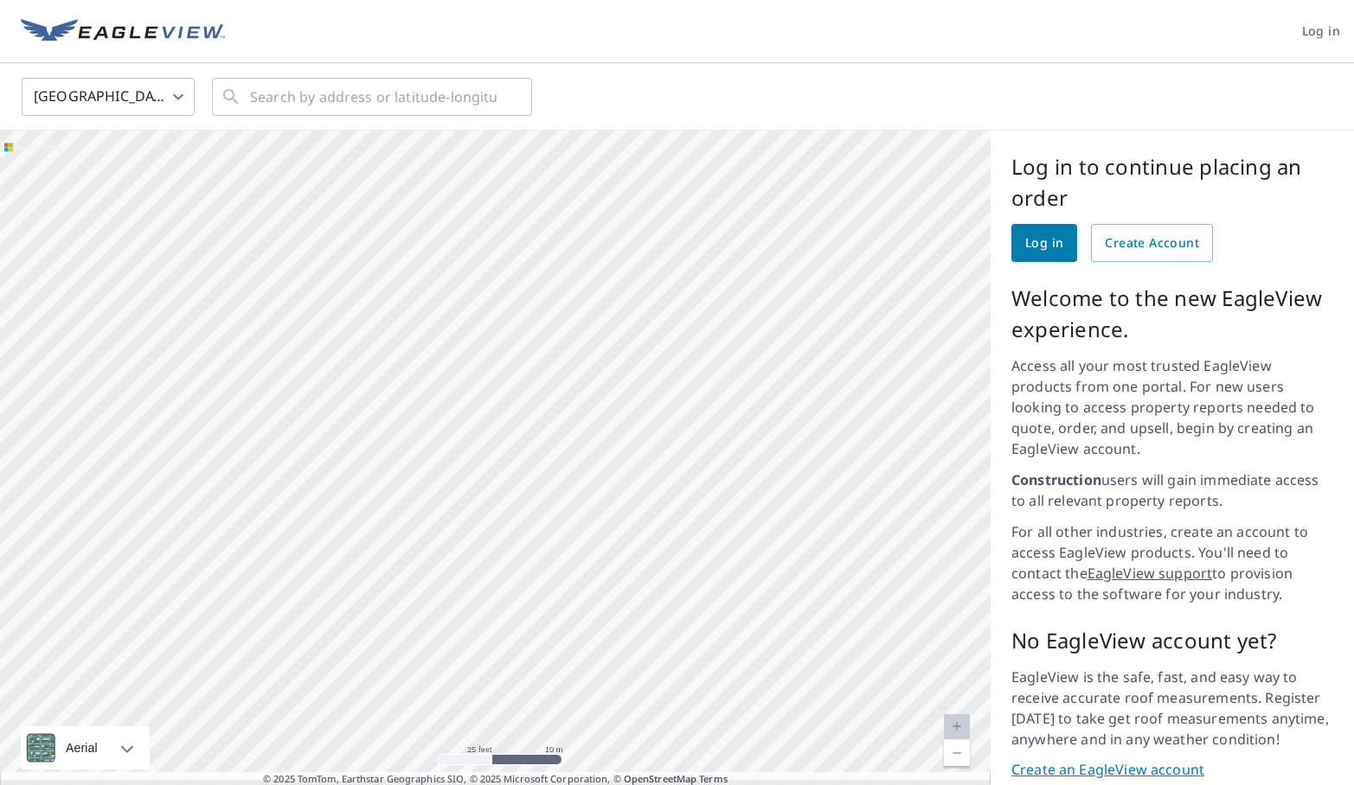
drag, startPoint x: 364, startPoint y: 324, endPoint x: 375, endPoint y: 528, distance: 203.6
click at [375, 531] on div at bounding box center [495, 466] width 990 height 670
drag, startPoint x: 329, startPoint y: 322, endPoint x: 413, endPoint y: 419, distance: 128.2
click at [413, 419] on div at bounding box center [495, 466] width 990 height 670
drag, startPoint x: 363, startPoint y: 400, endPoint x: 374, endPoint y: 536, distance: 137.1
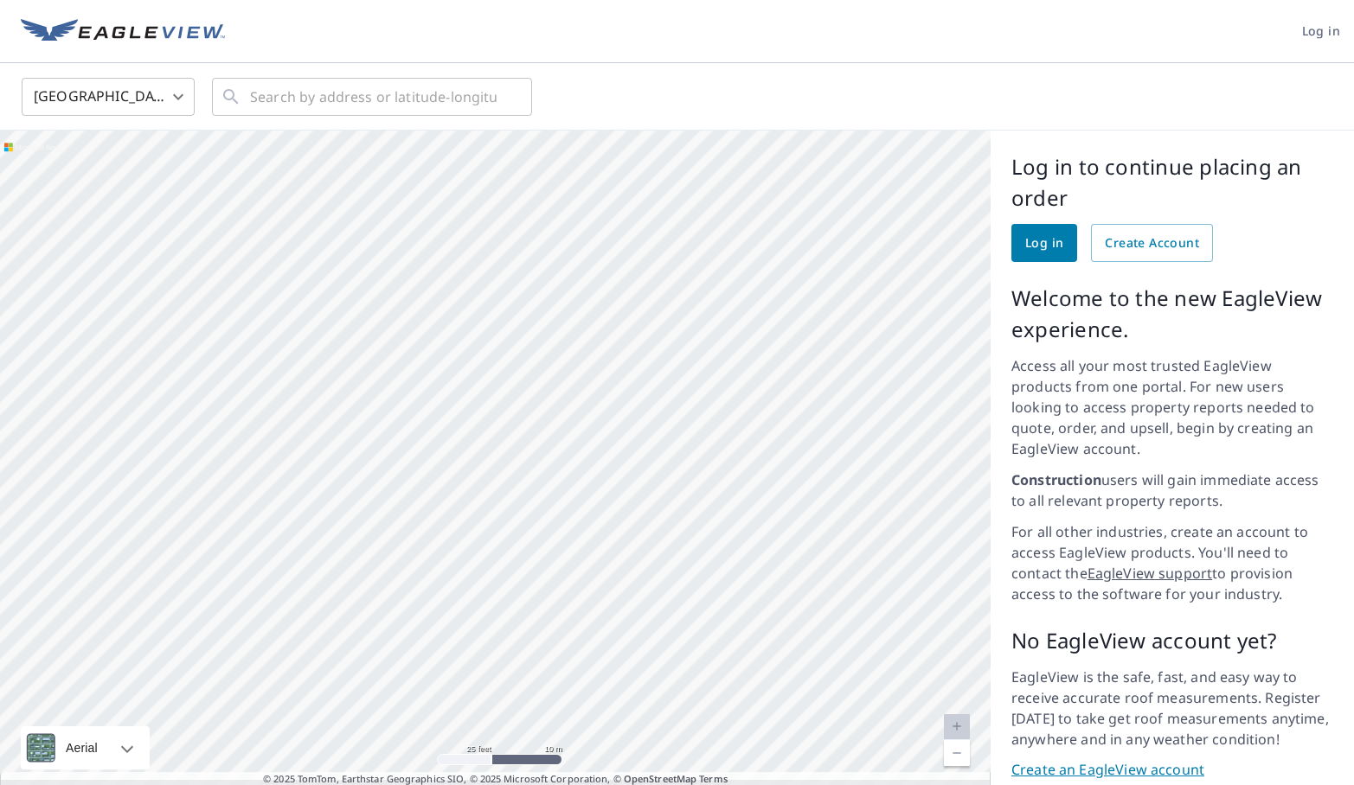
click at [374, 536] on div at bounding box center [495, 466] width 990 height 670
drag, startPoint x: 321, startPoint y: 376, endPoint x: 386, endPoint y: 553, distance: 188.0
click at [386, 553] on div at bounding box center [495, 466] width 990 height 670
drag, startPoint x: 417, startPoint y: 455, endPoint x: 472, endPoint y: 668, distance: 219.9
click at [472, 668] on div at bounding box center [495, 466] width 990 height 670
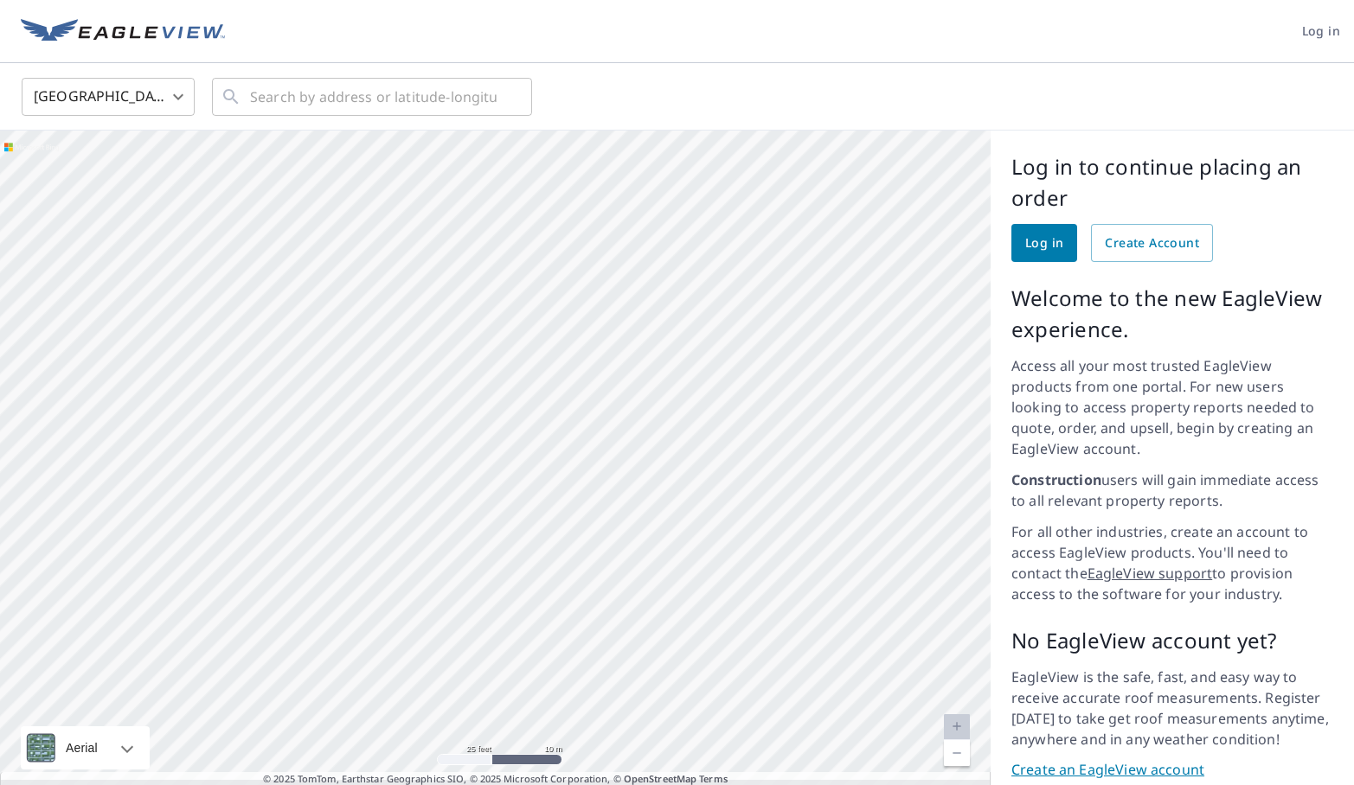
drag, startPoint x: 446, startPoint y: 460, endPoint x: 430, endPoint y: 656, distance: 196.2
click at [430, 657] on div at bounding box center [495, 466] width 990 height 670
drag, startPoint x: 417, startPoint y: 429, endPoint x: 407, endPoint y: 158, distance: 270.9
click at [407, 158] on div at bounding box center [495, 466] width 990 height 670
drag, startPoint x: 434, startPoint y: 446, endPoint x: 432, endPoint y: 291, distance: 155.7
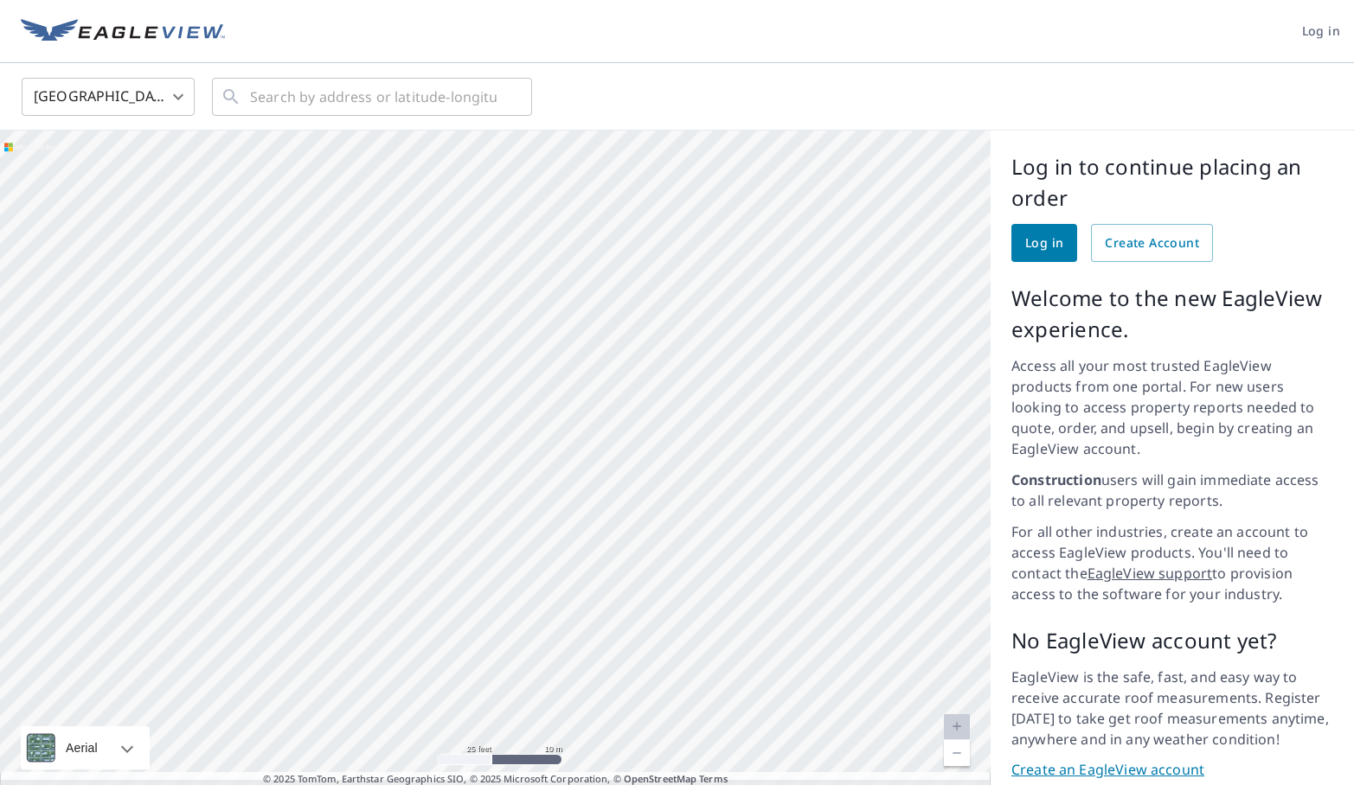
click at [432, 290] on div at bounding box center [495, 466] width 990 height 670
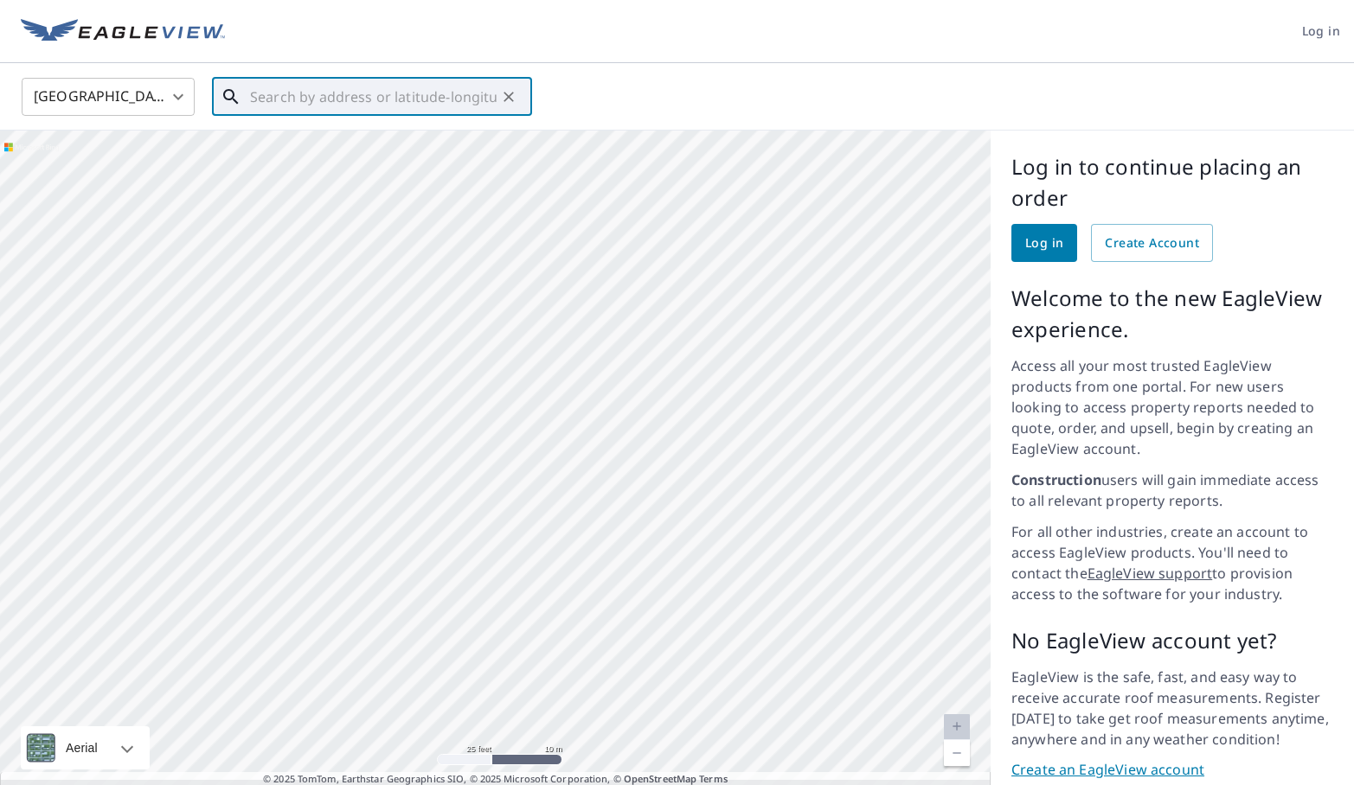
click at [253, 99] on input "text" at bounding box center [373, 97] width 247 height 48
drag, startPoint x: 528, startPoint y: 400, endPoint x: 509, endPoint y: 252, distance: 149.0
click at [509, 252] on div at bounding box center [495, 466] width 990 height 670
drag, startPoint x: 609, startPoint y: 549, endPoint x: 593, endPoint y: 381, distance: 169.4
click at [593, 381] on div at bounding box center [495, 466] width 990 height 670
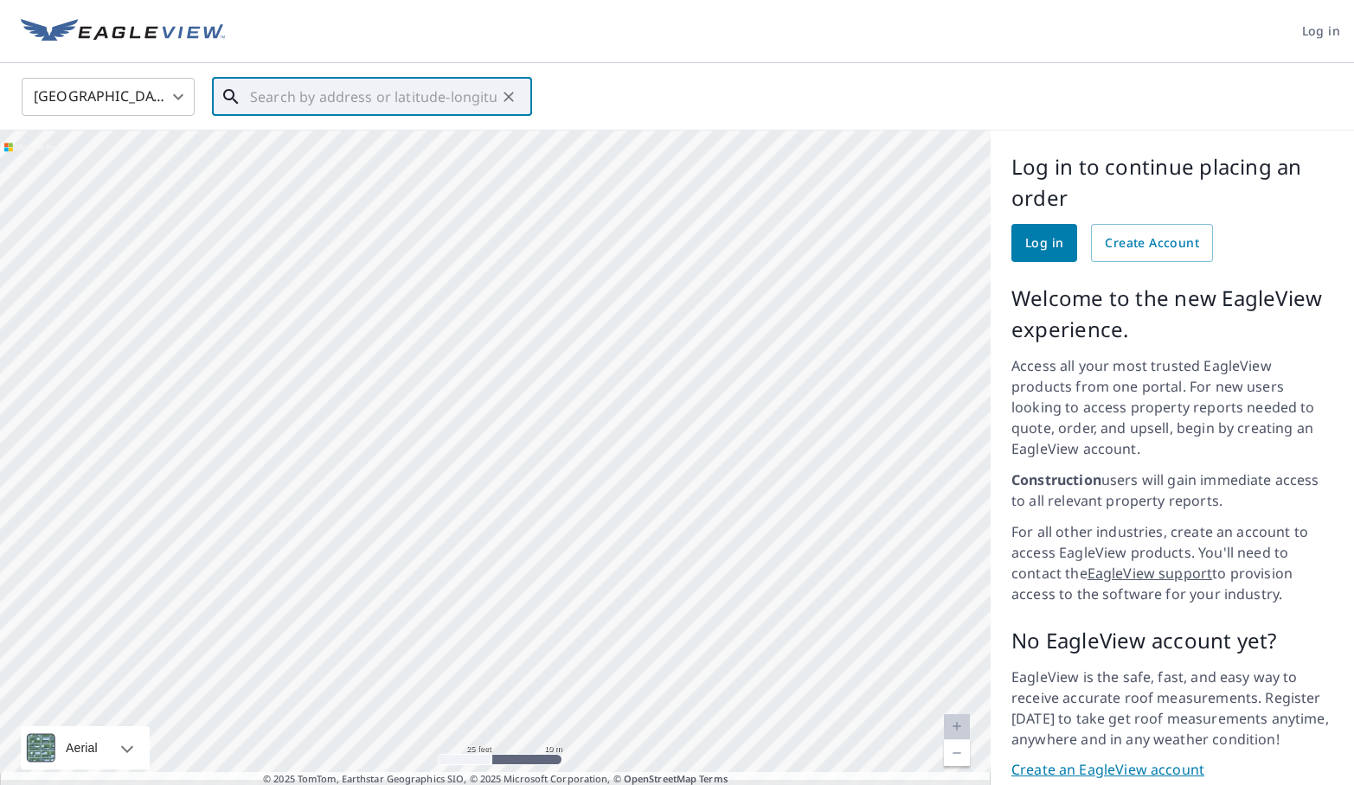
drag, startPoint x: 699, startPoint y: 505, endPoint x: 700, endPoint y: 323, distance: 181.6
click at [699, 322] on div at bounding box center [495, 466] width 990 height 670
drag, startPoint x: 701, startPoint y: 321, endPoint x: 715, endPoint y: 163, distance: 158.9
click at [715, 163] on div at bounding box center [495, 466] width 990 height 670
drag, startPoint x: 715, startPoint y: 163, endPoint x: 721, endPoint y: 88, distance: 74.6
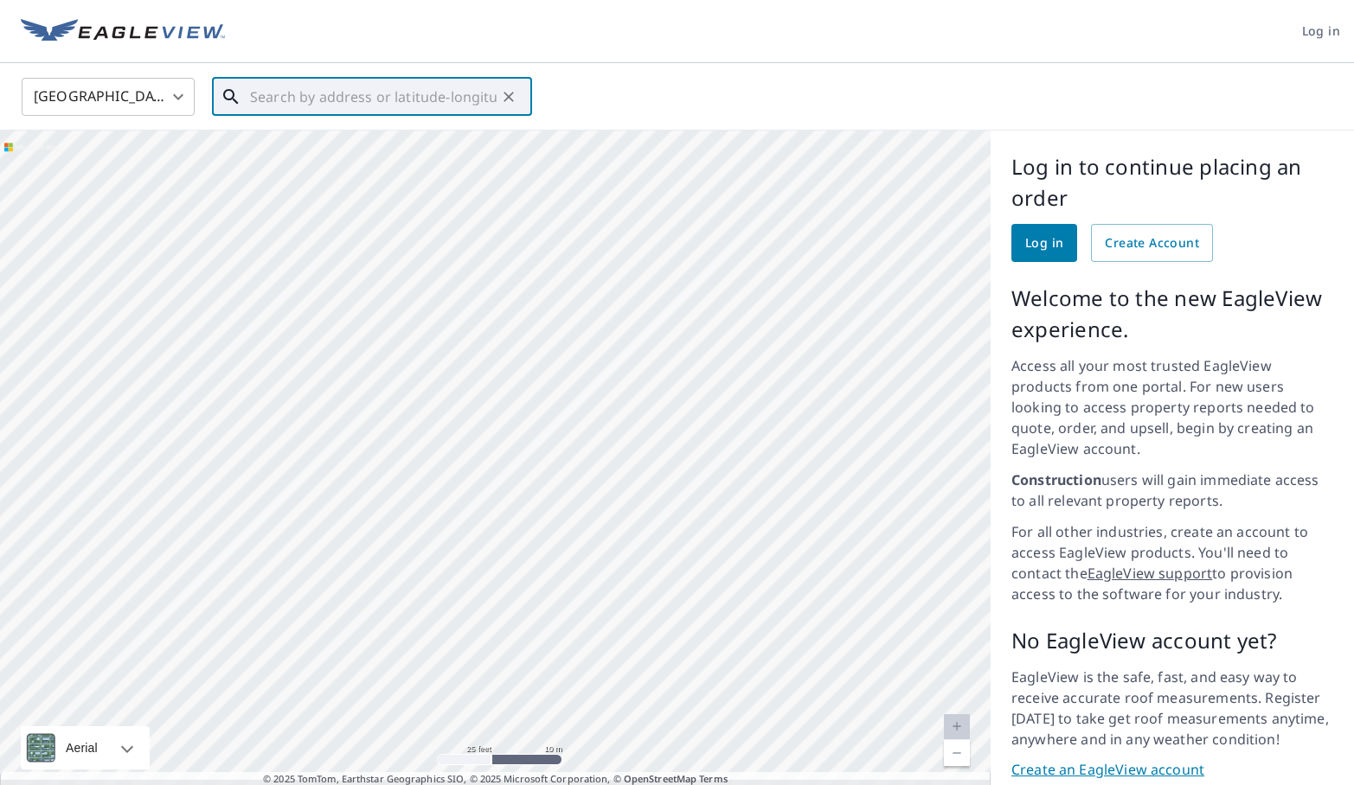
click at [721, 88] on div "United States US ​ ​ Aerial Road A standard road map Aerial A detailed look fro…" at bounding box center [677, 432] width 1354 height 738
click at [633, 375] on div at bounding box center [495, 466] width 990 height 670
drag, startPoint x: 435, startPoint y: 316, endPoint x: 543, endPoint y: 545, distance: 253.4
click at [543, 545] on div at bounding box center [495, 466] width 990 height 670
drag, startPoint x: 400, startPoint y: 310, endPoint x: 483, endPoint y: 547, distance: 250.8
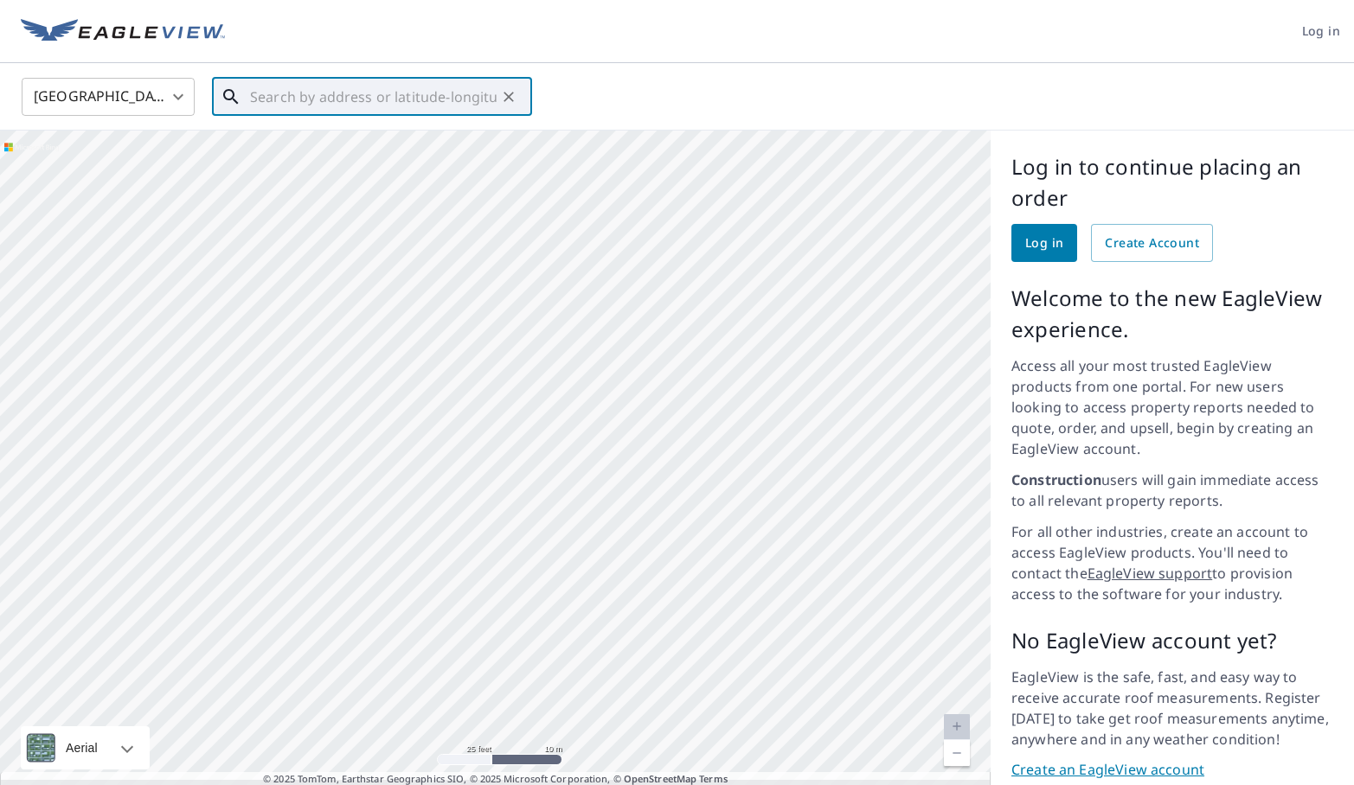
click at [483, 547] on div at bounding box center [495, 466] width 990 height 670
drag, startPoint x: 486, startPoint y: 336, endPoint x: 457, endPoint y: 629, distance: 293.8
click at [457, 629] on div at bounding box center [495, 466] width 990 height 670
drag, startPoint x: 484, startPoint y: 367, endPoint x: 471, endPoint y: 607, distance: 240.8
click at [471, 608] on div at bounding box center [495, 466] width 990 height 670
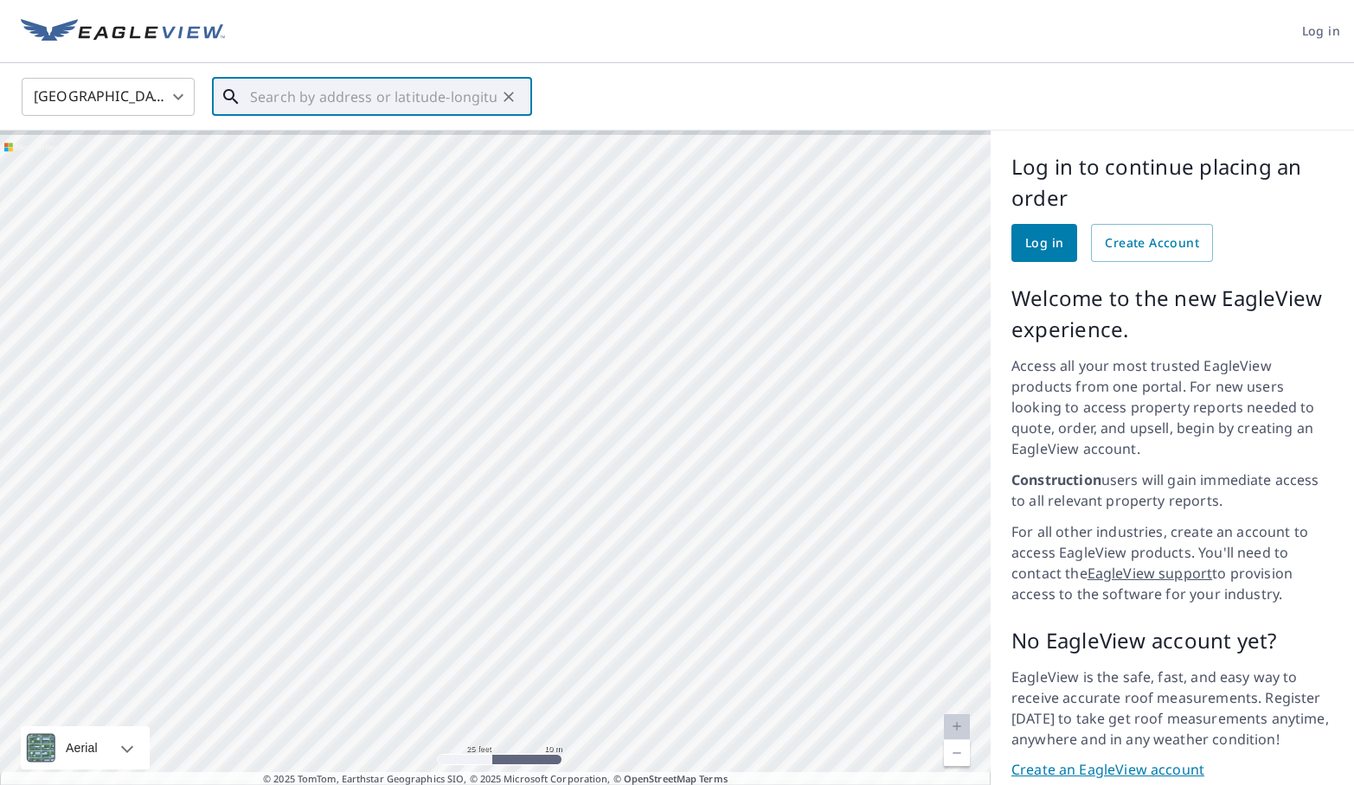
drag, startPoint x: 476, startPoint y: 341, endPoint x: 479, endPoint y: 601, distance: 260.4
click at [479, 601] on div at bounding box center [495, 466] width 990 height 670
drag, startPoint x: 493, startPoint y: 330, endPoint x: 468, endPoint y: 586, distance: 256.4
click at [468, 588] on div at bounding box center [495, 466] width 990 height 670
drag, startPoint x: 458, startPoint y: 282, endPoint x: 498, endPoint y: 552, distance: 272.9
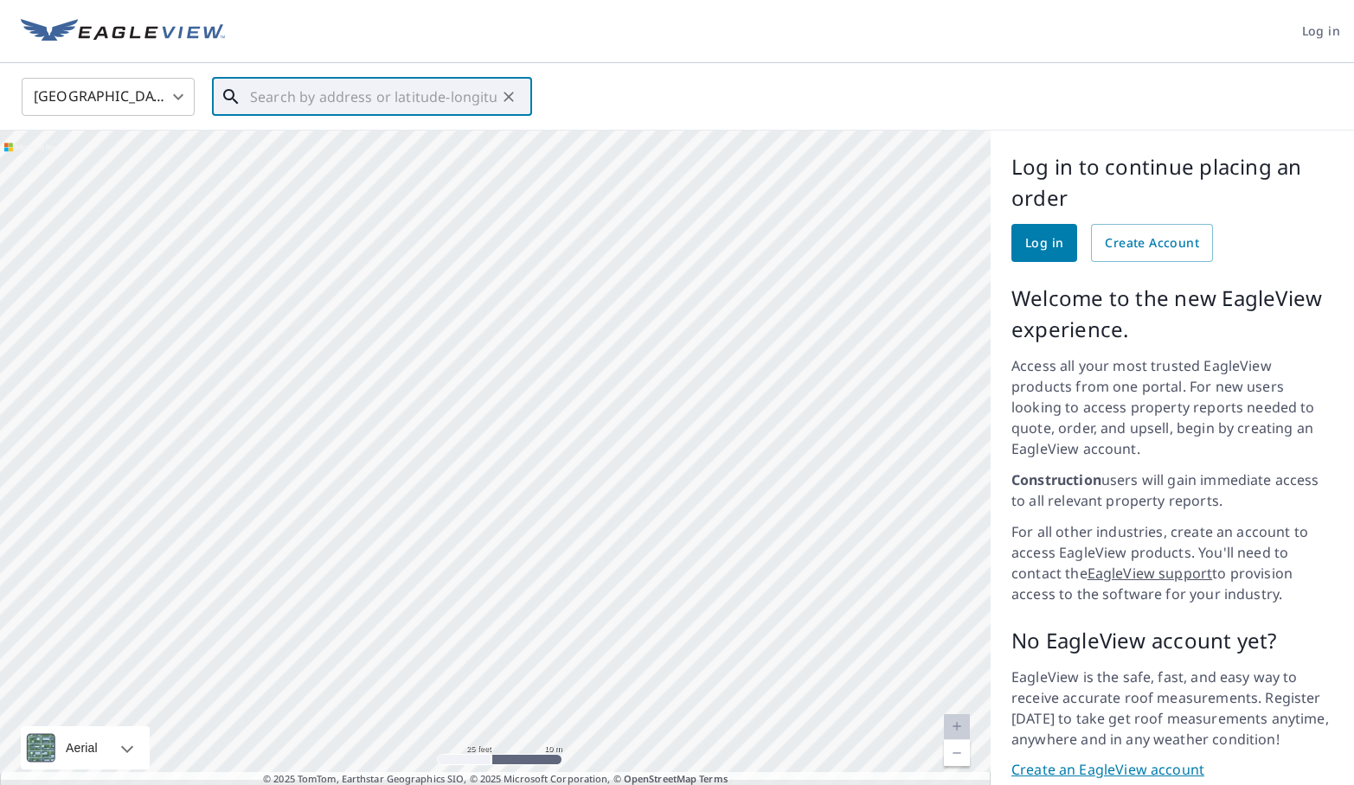
click at [498, 552] on div at bounding box center [495, 466] width 990 height 670
drag, startPoint x: 525, startPoint y: 530, endPoint x: 489, endPoint y: 39, distance: 492.6
click at [489, 39] on div "Log in United States US ​ ​ Aerial Road A standard road map Aerial A detailed l…" at bounding box center [677, 392] width 1354 height 785
click at [482, 88] on input "text" at bounding box center [373, 97] width 247 height 48
click at [540, 313] on div at bounding box center [495, 466] width 990 height 670
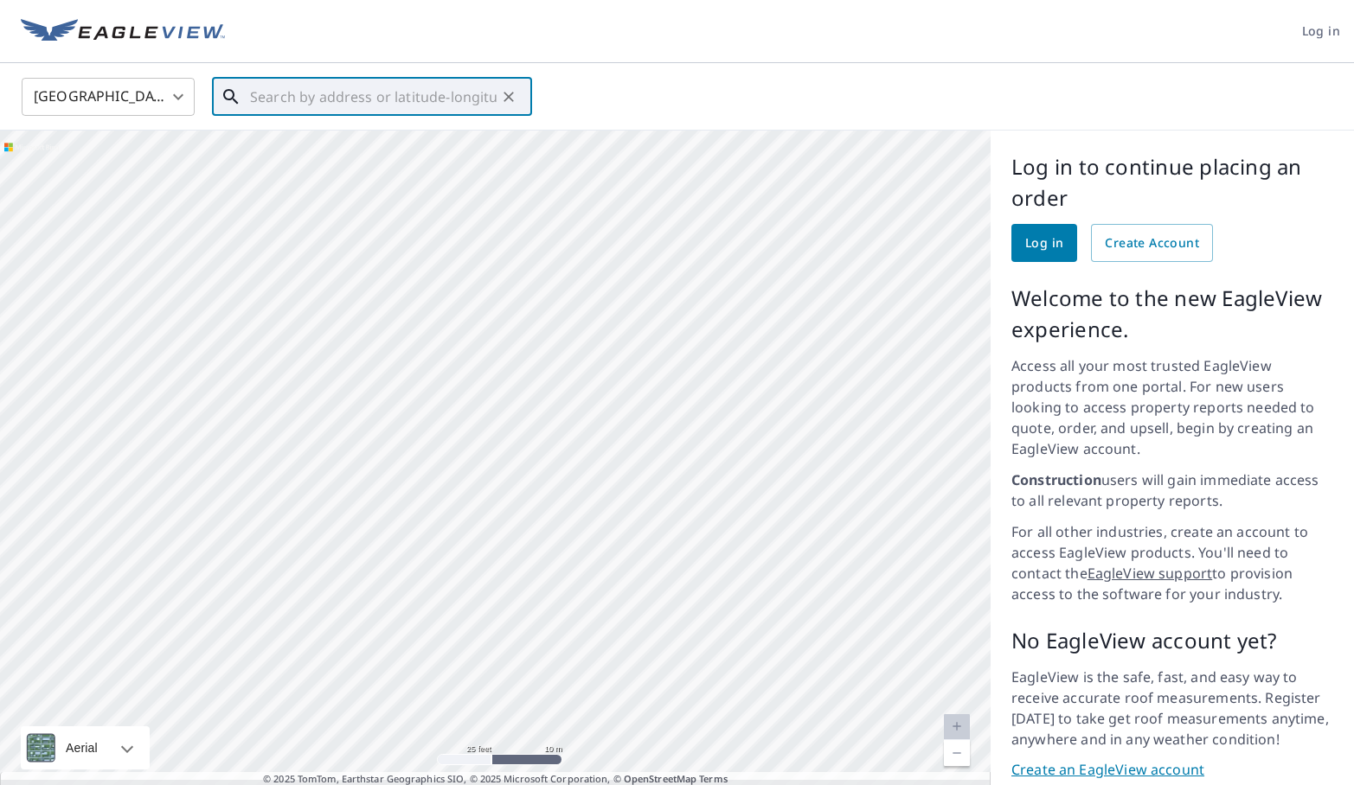
drag, startPoint x: 535, startPoint y: 528, endPoint x: 516, endPoint y: 212, distance: 317.1
click at [516, 213] on div at bounding box center [495, 466] width 990 height 670
drag, startPoint x: 541, startPoint y: 453, endPoint x: 538, endPoint y: 226, distance: 227.5
click at [538, 226] on div at bounding box center [495, 466] width 990 height 670
drag, startPoint x: 553, startPoint y: 508, endPoint x: 534, endPoint y: 235, distance: 273.1
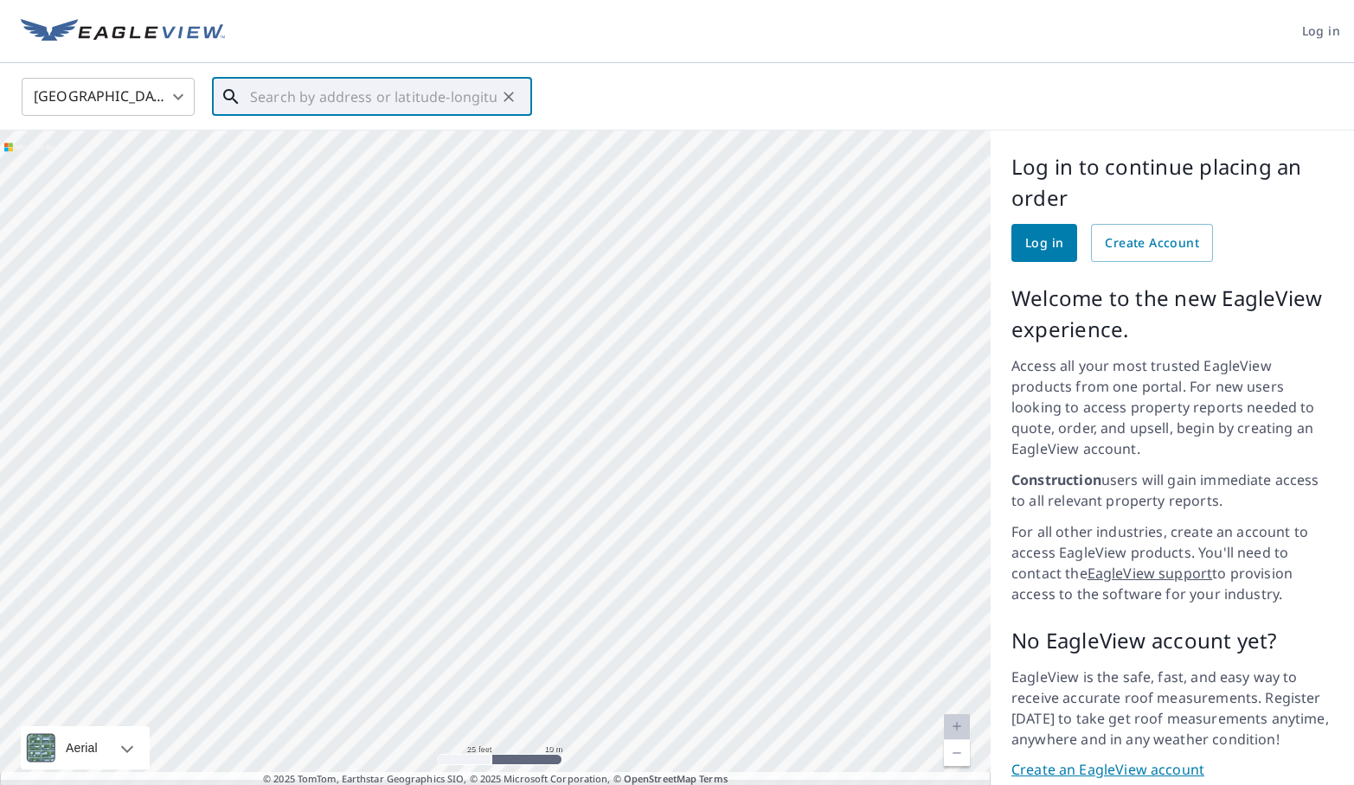
click at [534, 235] on div at bounding box center [495, 466] width 990 height 670
drag, startPoint x: 534, startPoint y: 325, endPoint x: 525, endPoint y: 116, distance: 209.5
click at [525, 116] on div "United States US ​ ​ Aerial Road A standard road map Aerial A detailed look fro…" at bounding box center [677, 432] width 1354 height 738
drag, startPoint x: 554, startPoint y: 314, endPoint x: 548, endPoint y: 292, distance: 22.5
click at [553, 313] on div at bounding box center [495, 466] width 990 height 670
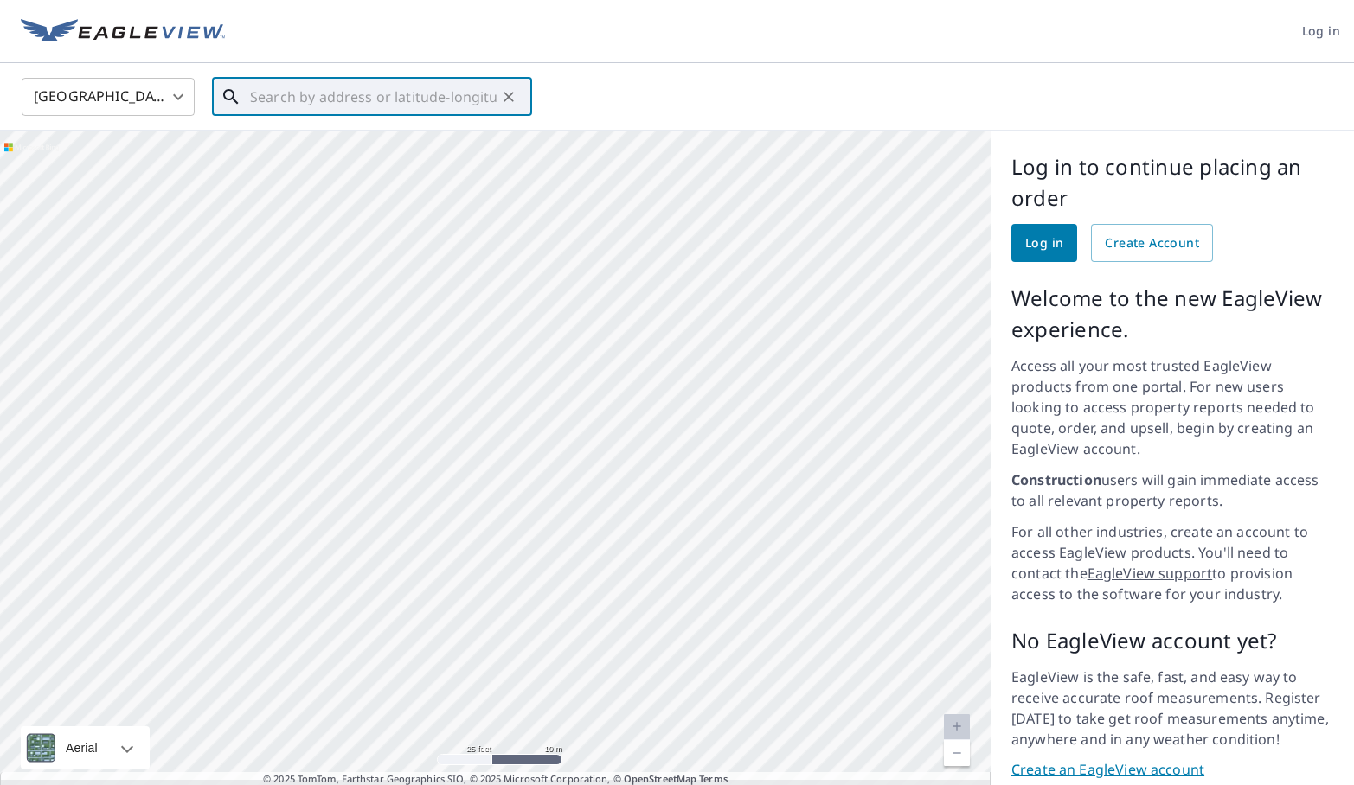
drag, startPoint x: 528, startPoint y: 521, endPoint x: 500, endPoint y: 163, distance: 358.3
click at [500, 163] on div at bounding box center [495, 466] width 990 height 670
drag, startPoint x: 541, startPoint y: 449, endPoint x: 540, endPoint y: 367, distance: 82.2
click at [540, 367] on div at bounding box center [495, 466] width 990 height 670
drag, startPoint x: 637, startPoint y: 330, endPoint x: 210, endPoint y: 617, distance: 514.8
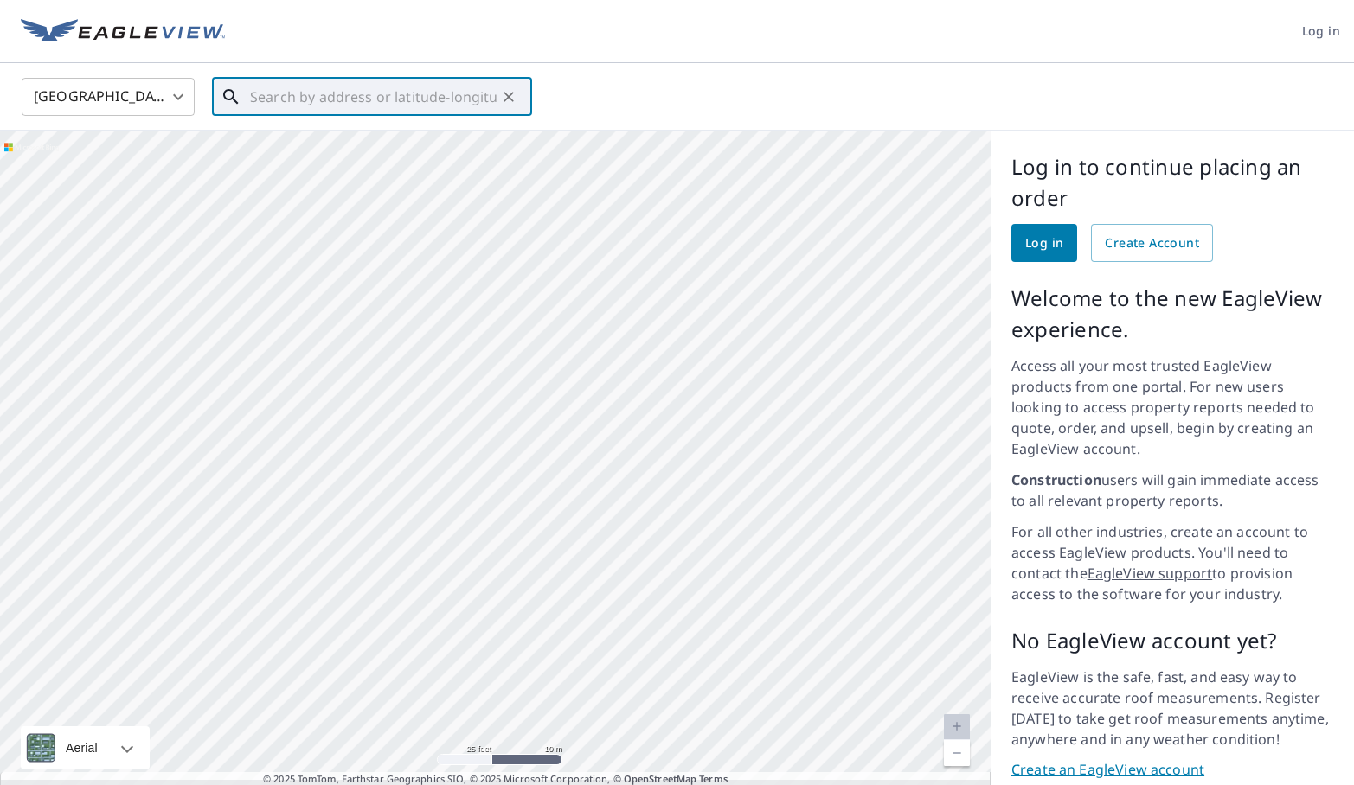
click at [210, 617] on div at bounding box center [495, 466] width 990 height 670
drag, startPoint x: 482, startPoint y: 419, endPoint x: 309, endPoint y: 590, distance: 243.4
click at [309, 590] on div at bounding box center [495, 466] width 990 height 670
drag, startPoint x: 574, startPoint y: 563, endPoint x: 564, endPoint y: 240, distance: 323.7
click at [564, 240] on div at bounding box center [495, 466] width 990 height 670
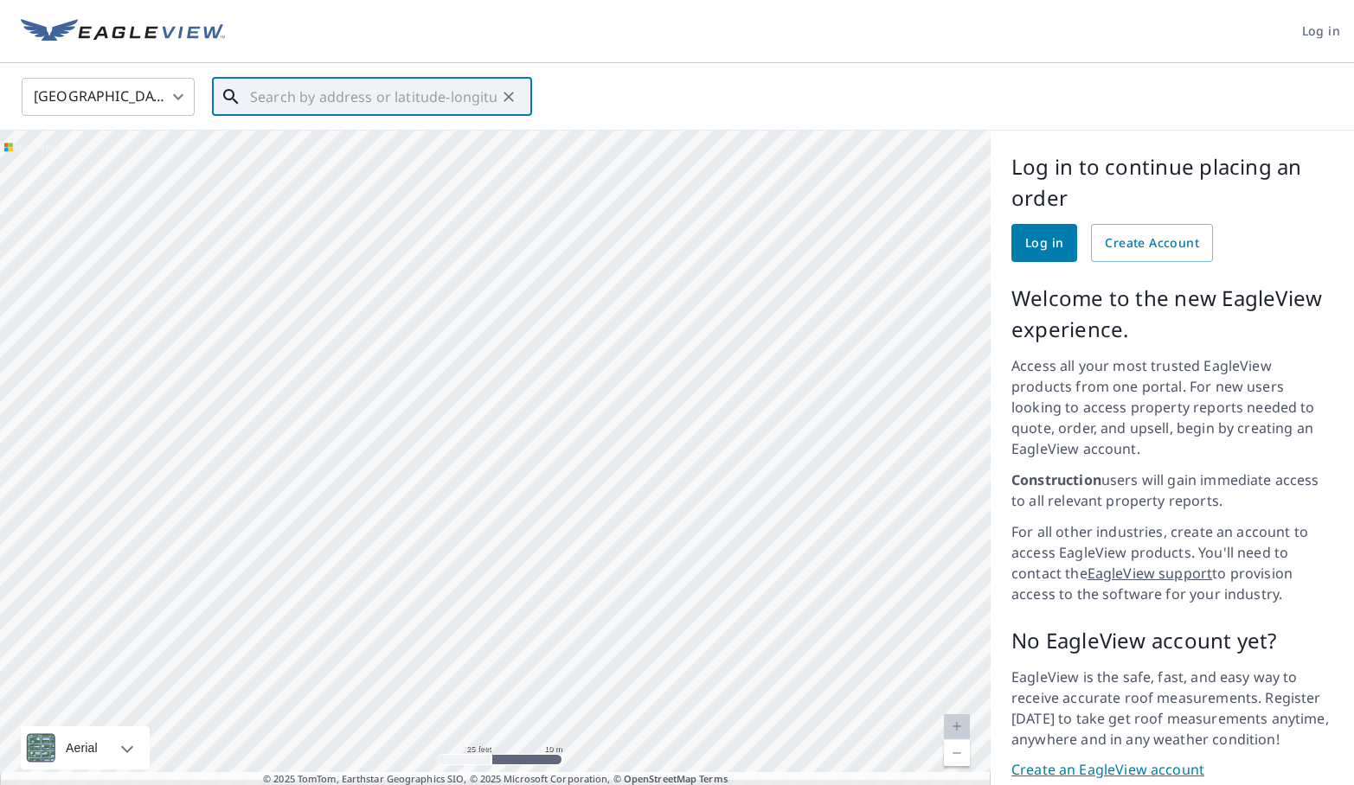
drag, startPoint x: 526, startPoint y: 470, endPoint x: 600, endPoint y: 250, distance: 232.0
click at [600, 250] on div at bounding box center [495, 466] width 990 height 670
drag, startPoint x: 532, startPoint y: 496, endPoint x: 556, endPoint y: 256, distance: 241.7
click at [556, 256] on div at bounding box center [495, 466] width 990 height 670
drag, startPoint x: 565, startPoint y: 445, endPoint x: 548, endPoint y: 414, distance: 34.9
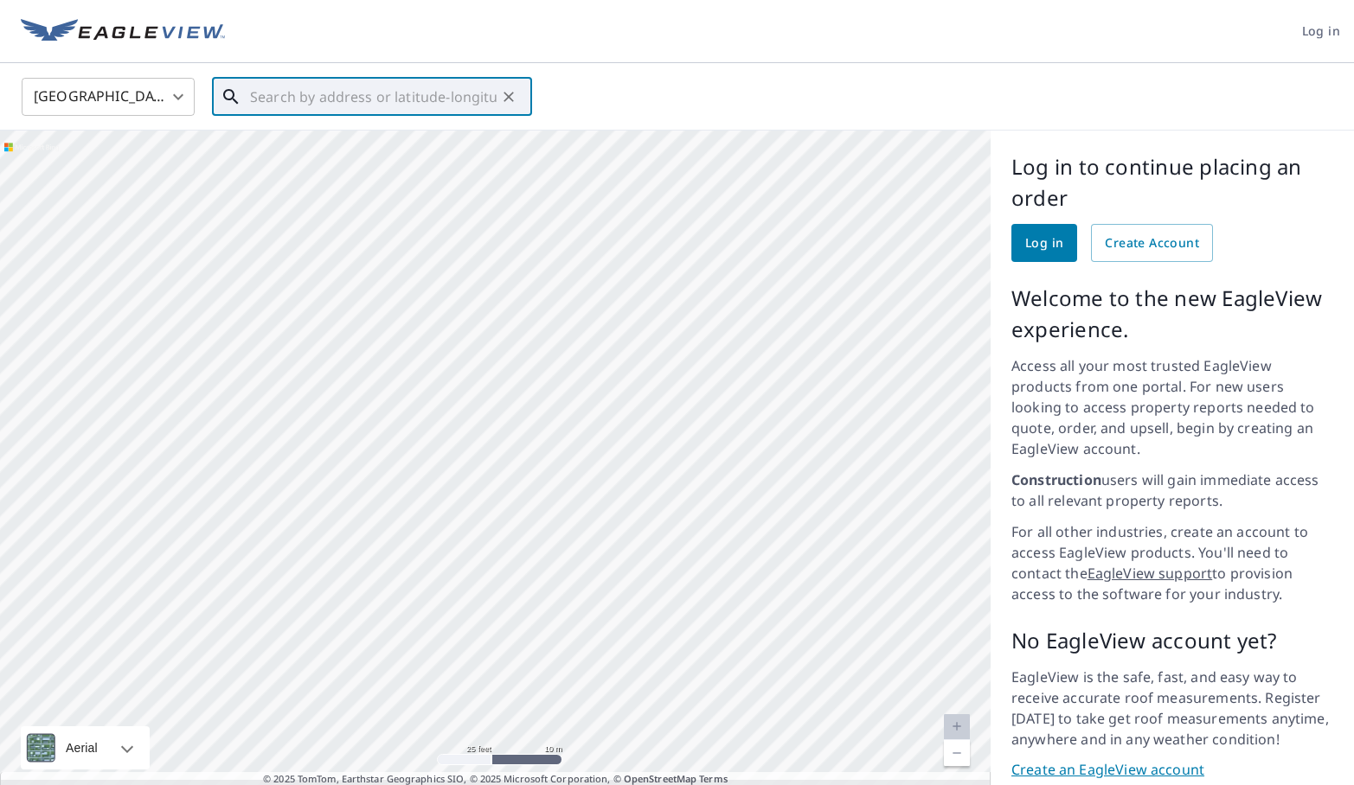
click at [548, 414] on div at bounding box center [495, 466] width 990 height 670
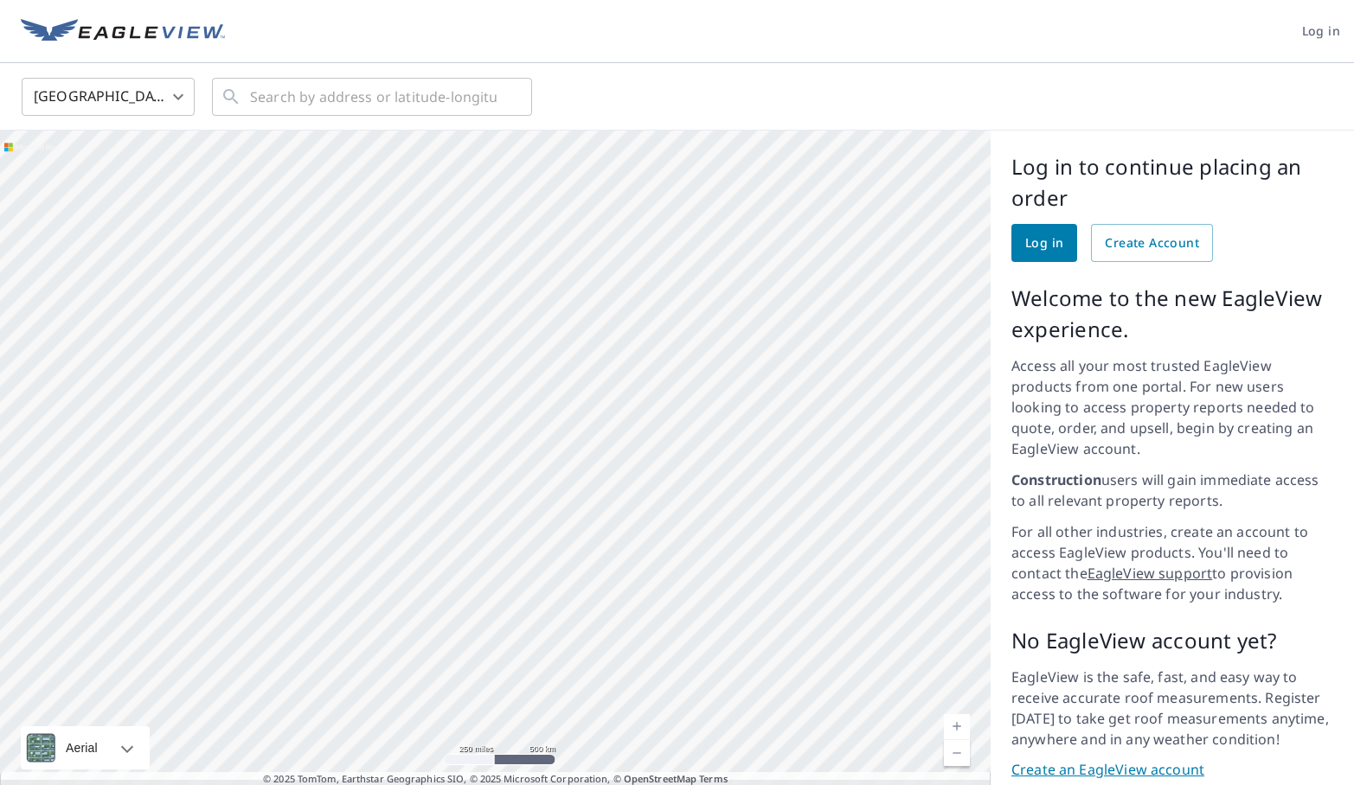
drag, startPoint x: 833, startPoint y: 662, endPoint x: 138, endPoint y: 643, distance: 695.7
click at [138, 643] on div at bounding box center [495, 466] width 990 height 670
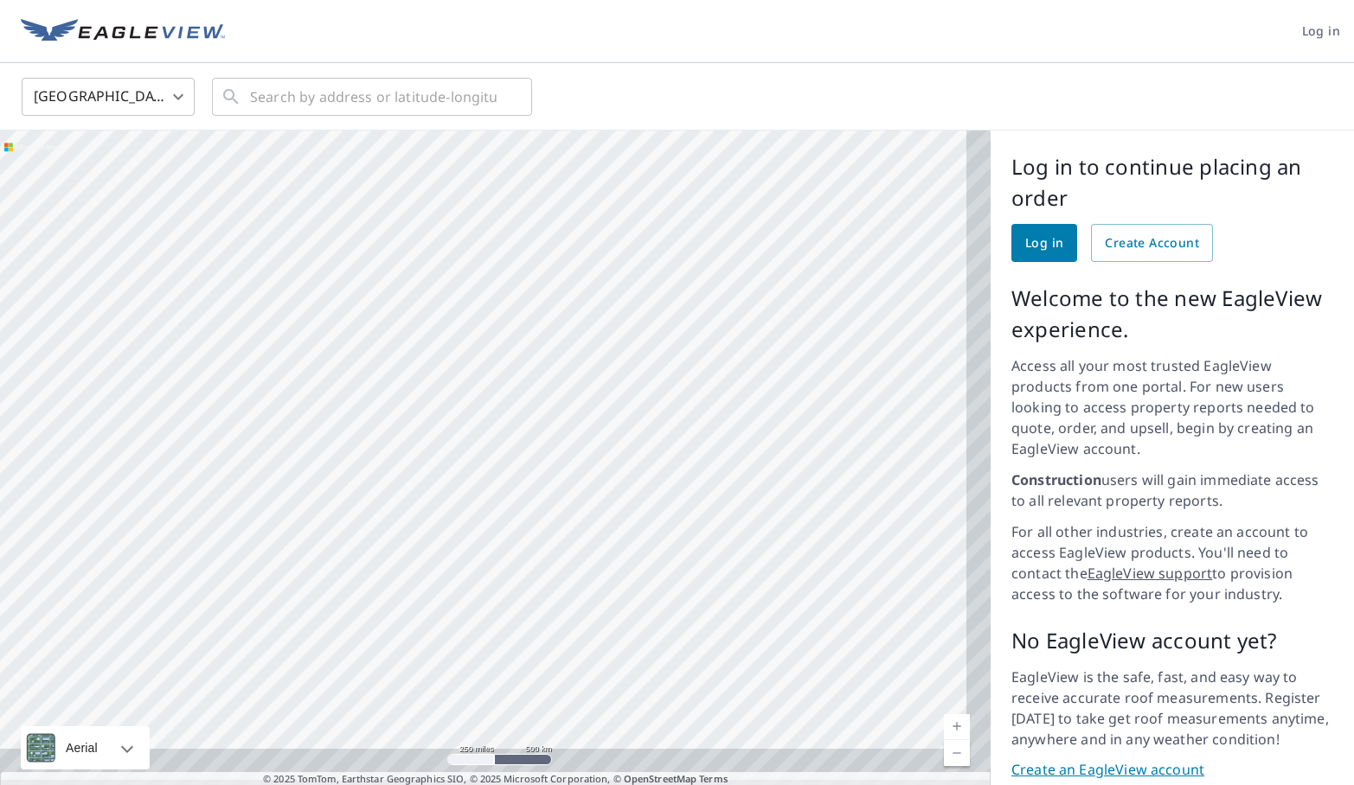
drag, startPoint x: 605, startPoint y: 529, endPoint x: 319, endPoint y: 322, distance: 353.6
click at [319, 322] on div at bounding box center [495, 466] width 990 height 670
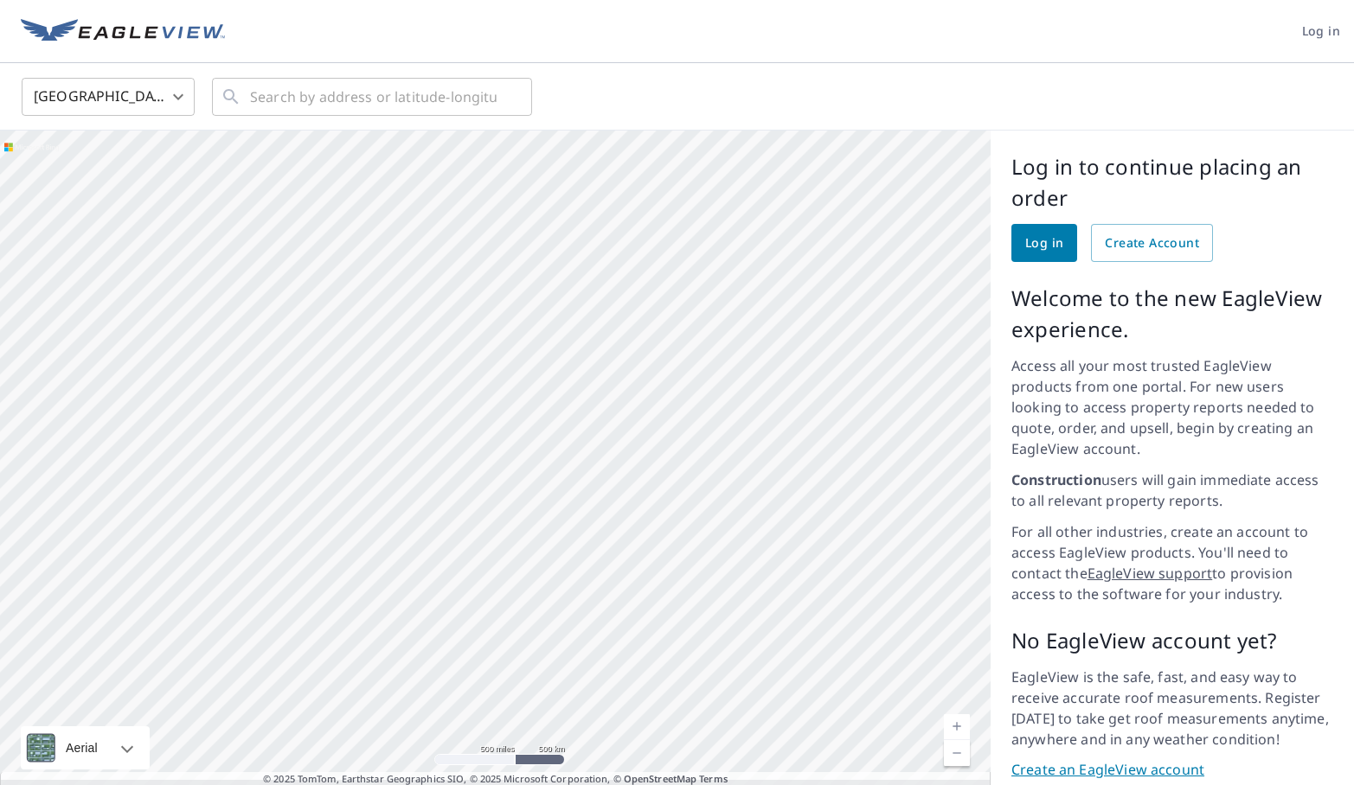
drag, startPoint x: 752, startPoint y: 410, endPoint x: 545, endPoint y: 407, distance: 206.8
click at [544, 407] on div at bounding box center [495, 466] width 990 height 670
drag, startPoint x: 653, startPoint y: 349, endPoint x: 517, endPoint y: 415, distance: 150.9
click at [516, 415] on div at bounding box center [495, 466] width 990 height 670
drag, startPoint x: 506, startPoint y: 356, endPoint x: 590, endPoint y: 419, distance: 104.5
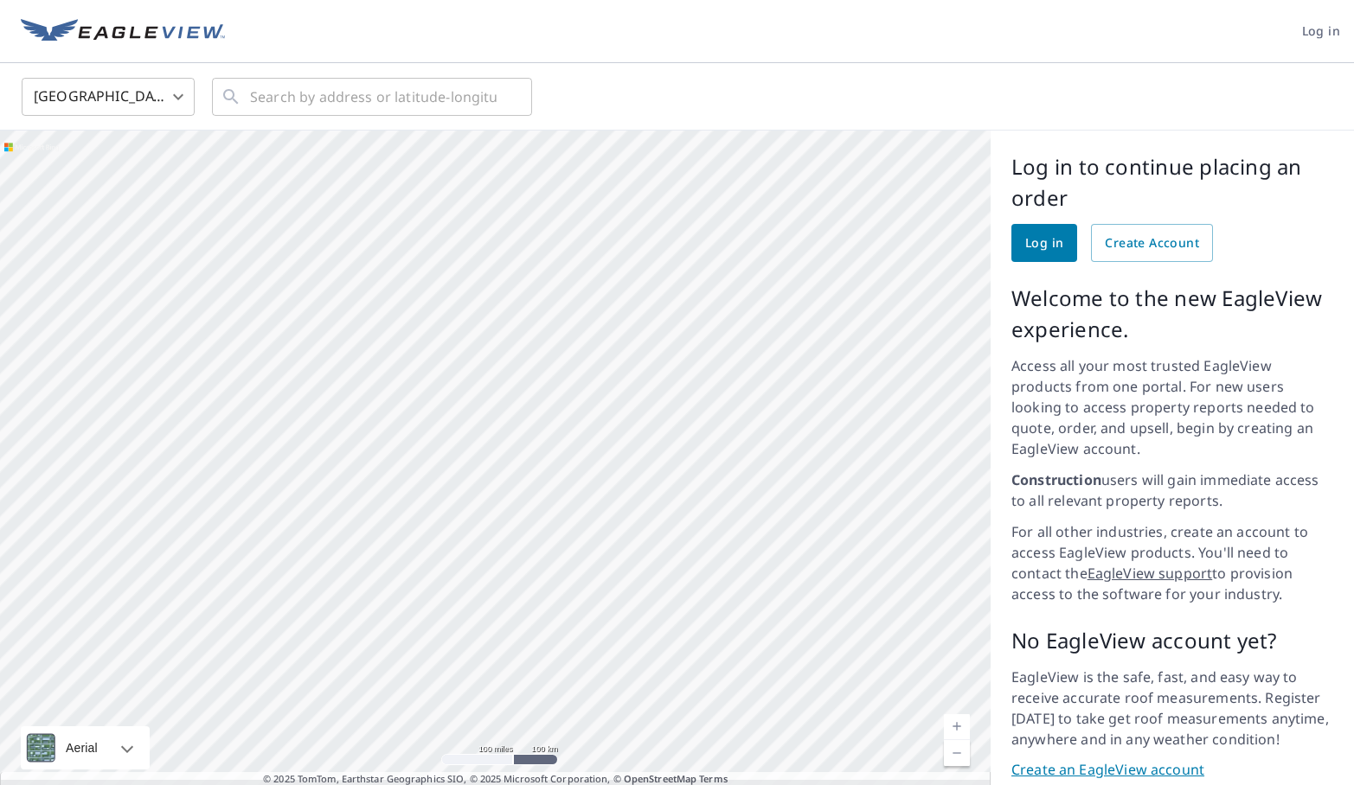
click at [590, 419] on div at bounding box center [495, 466] width 990 height 670
drag, startPoint x: 567, startPoint y: 352, endPoint x: 635, endPoint y: 522, distance: 183.6
click at [635, 522] on div at bounding box center [495, 466] width 990 height 670
drag, startPoint x: 611, startPoint y: 392, endPoint x: 614, endPoint y: 406, distance: 14.3
click at [614, 406] on div at bounding box center [495, 466] width 990 height 670
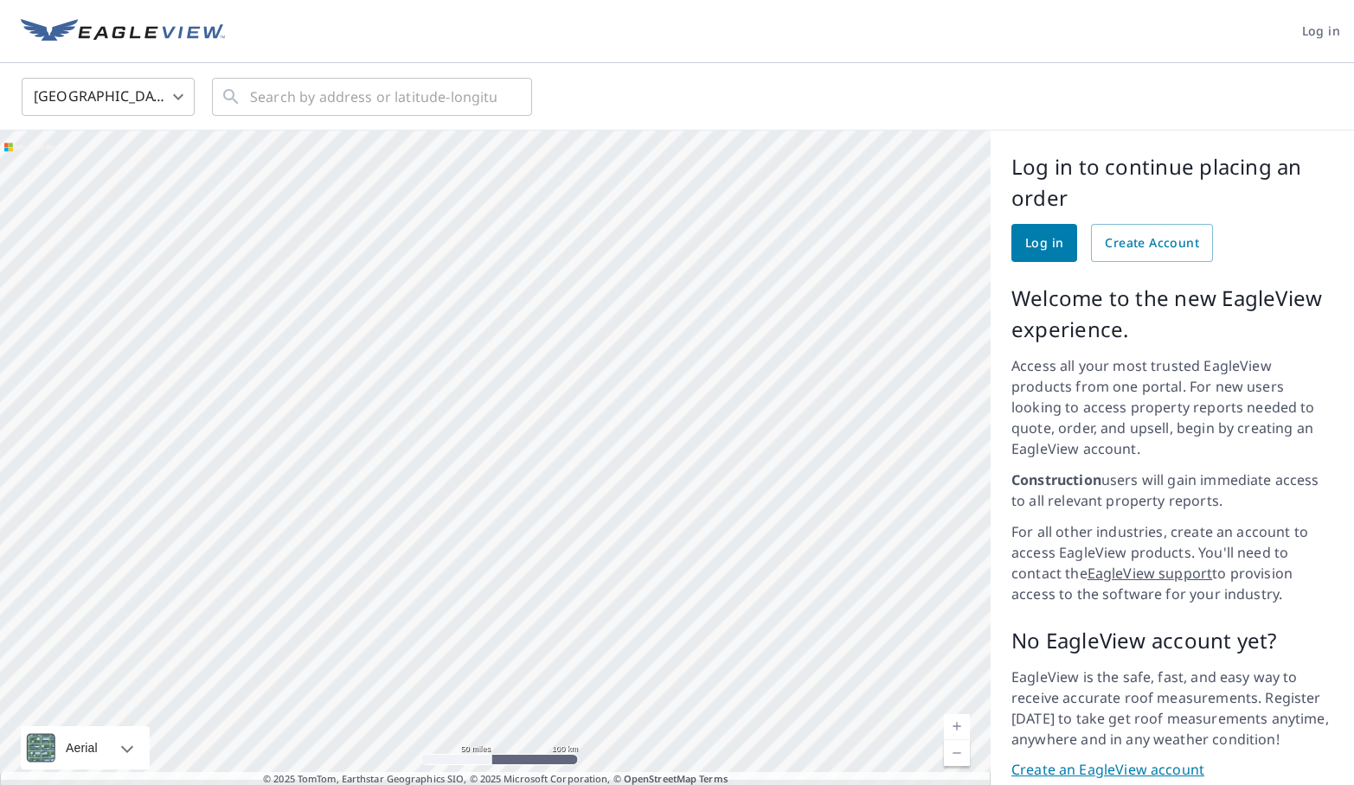
drag, startPoint x: 658, startPoint y: 605, endPoint x: 502, endPoint y: 336, distance: 311.2
click at [502, 336] on div at bounding box center [495, 466] width 990 height 670
drag, startPoint x: 641, startPoint y: 356, endPoint x: 495, endPoint y: 365, distance: 146.5
click at [494, 365] on div at bounding box center [495, 466] width 990 height 670
drag, startPoint x: 567, startPoint y: 339, endPoint x: 432, endPoint y: 381, distance: 141.2
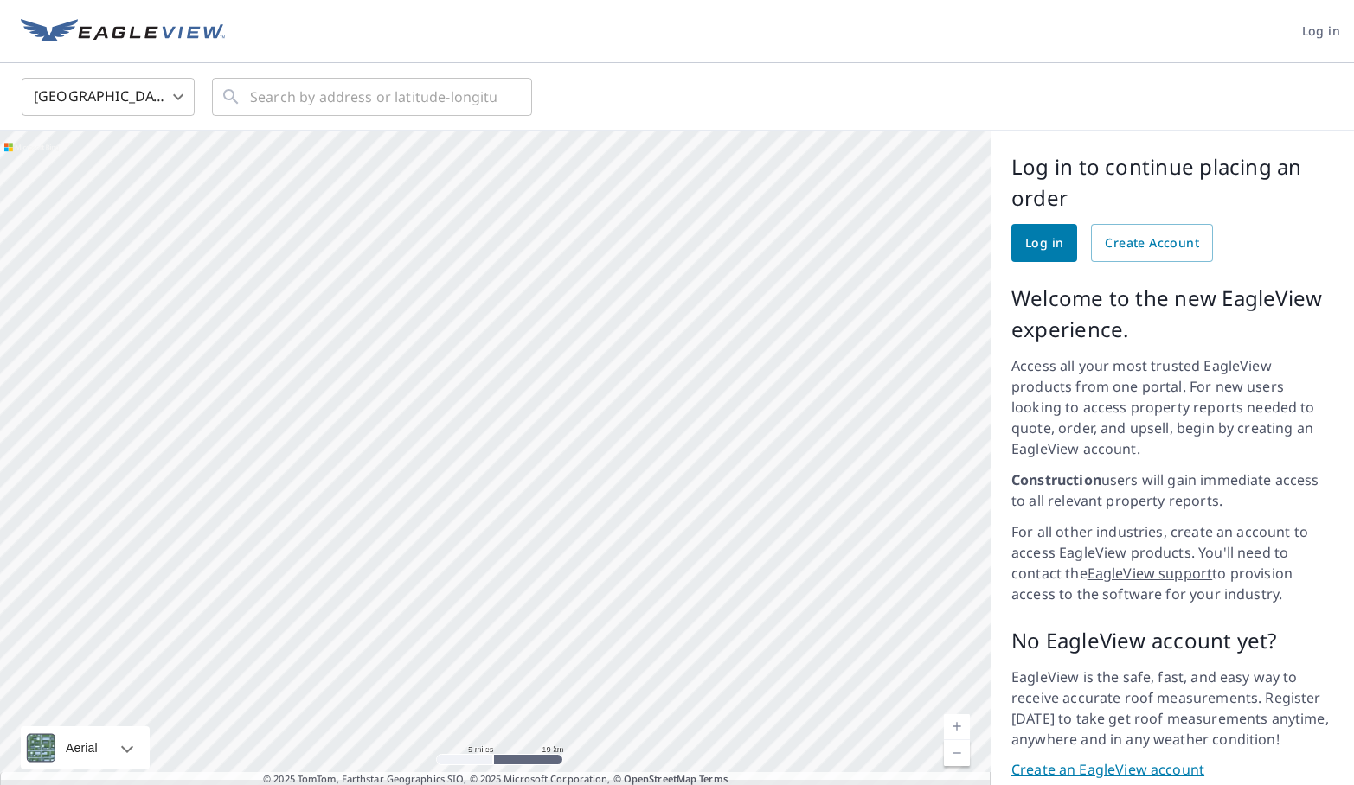
click at [432, 381] on div at bounding box center [495, 466] width 990 height 670
drag, startPoint x: 573, startPoint y: 316, endPoint x: 394, endPoint y: 441, distance: 218.6
click at [394, 441] on div at bounding box center [495, 466] width 990 height 670
drag, startPoint x: 566, startPoint y: 328, endPoint x: 511, endPoint y: 438, distance: 122.6
click at [511, 439] on div at bounding box center [495, 466] width 990 height 670
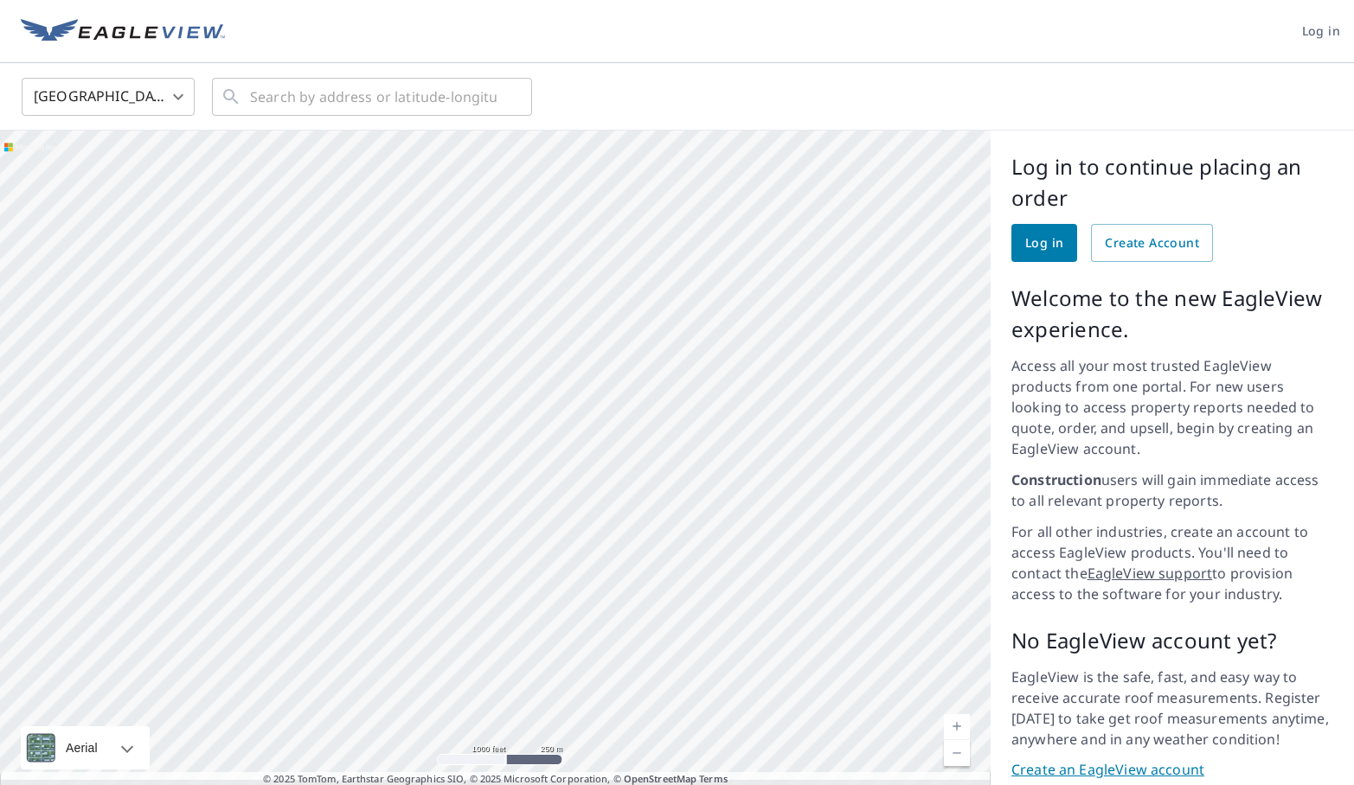
drag, startPoint x: 599, startPoint y: 381, endPoint x: 518, endPoint y: 538, distance: 176.8
click at [518, 538] on div at bounding box center [495, 466] width 990 height 670
drag, startPoint x: 633, startPoint y: 404, endPoint x: 636, endPoint y: 536, distance: 132.4
click at [636, 536] on div at bounding box center [495, 466] width 990 height 670
drag, startPoint x: 532, startPoint y: 336, endPoint x: 562, endPoint y: 459, distance: 127.3
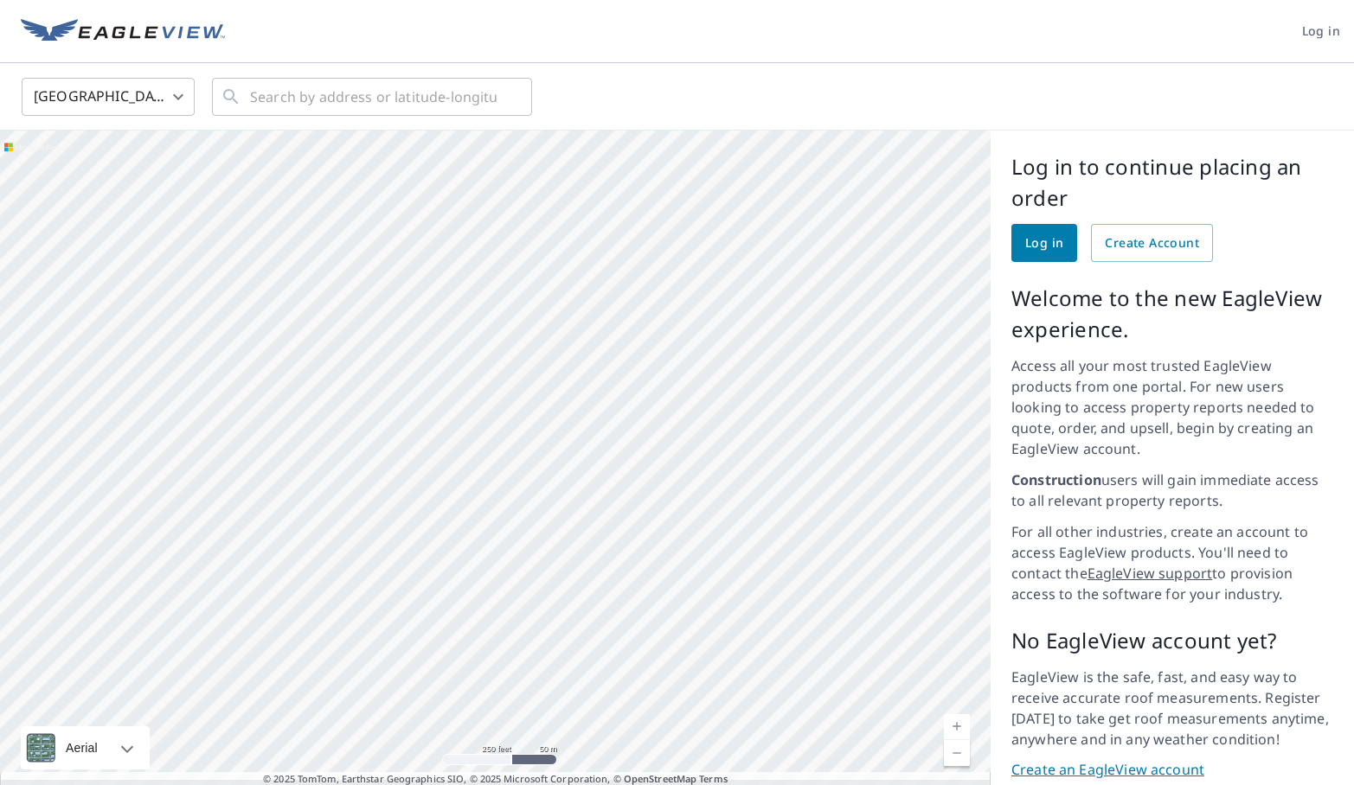
click at [562, 459] on div at bounding box center [495, 466] width 990 height 670
drag, startPoint x: 405, startPoint y: 274, endPoint x: 545, endPoint y: 519, distance: 282.1
click at [545, 519] on div at bounding box center [495, 466] width 990 height 670
drag, startPoint x: 345, startPoint y: 436, endPoint x: 727, endPoint y: 420, distance: 382.7
click at [727, 420] on div at bounding box center [495, 466] width 990 height 670
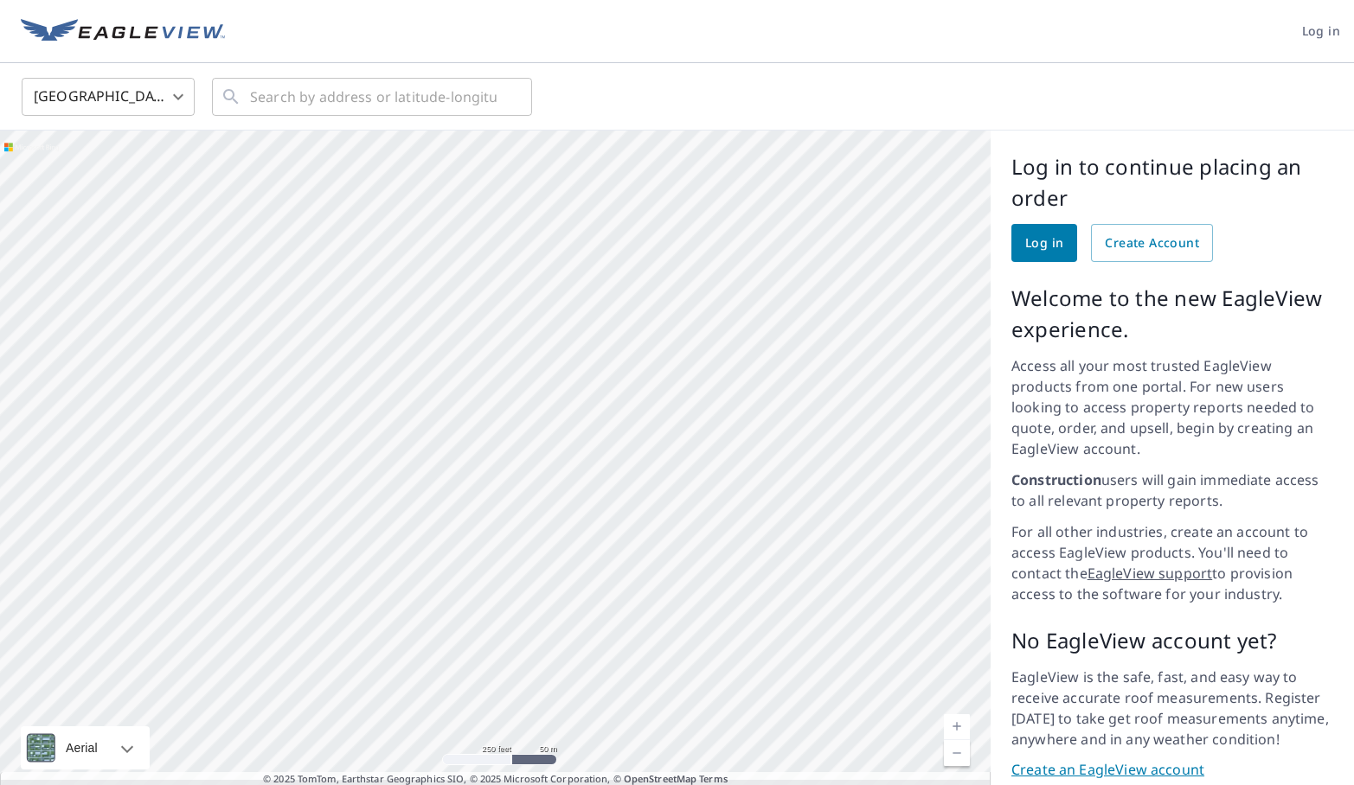
drag, startPoint x: 338, startPoint y: 446, endPoint x: 657, endPoint y: 426, distance: 319.8
click at [657, 426] on div at bounding box center [495, 466] width 990 height 670
drag, startPoint x: 334, startPoint y: 434, endPoint x: 653, endPoint y: 390, distance: 322.2
click at [653, 390] on div at bounding box center [495, 466] width 990 height 670
drag, startPoint x: 470, startPoint y: 377, endPoint x: 763, endPoint y: 451, distance: 302.3
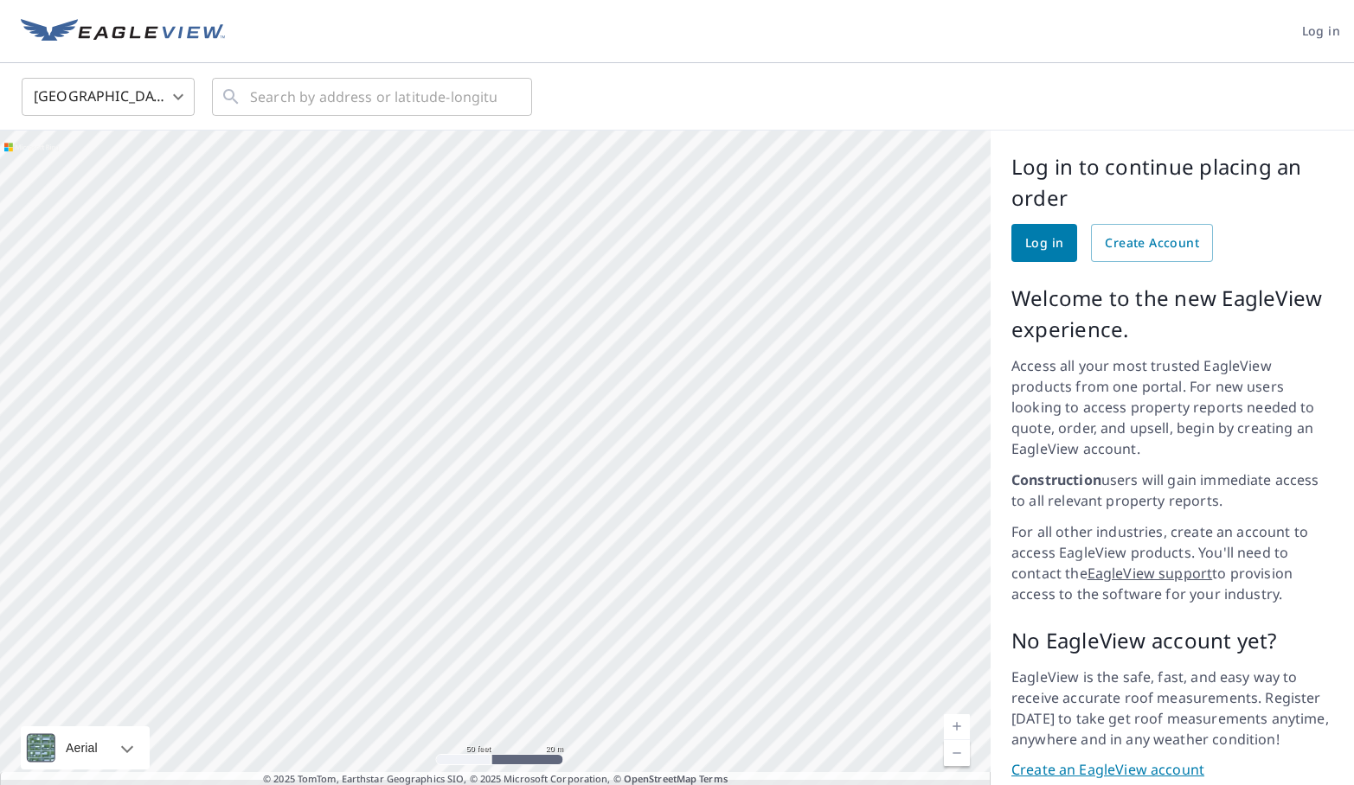
click at [763, 451] on div at bounding box center [495, 466] width 990 height 670
drag, startPoint x: 567, startPoint y: 394, endPoint x: 304, endPoint y: 430, distance: 265.3
click at [303, 430] on div at bounding box center [495, 466] width 990 height 670
drag, startPoint x: 676, startPoint y: 392, endPoint x: 439, endPoint y: 413, distance: 237.0
click at [439, 413] on div at bounding box center [495, 466] width 990 height 670
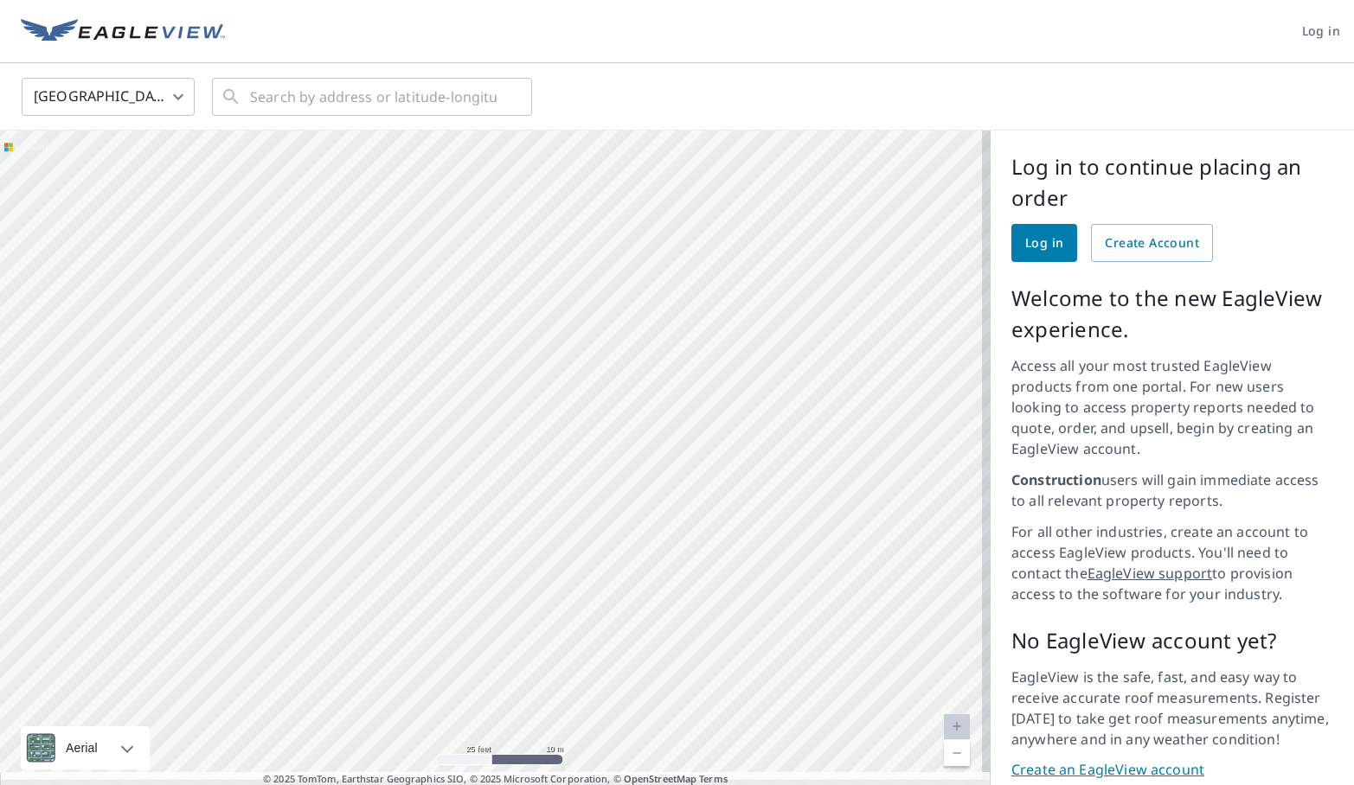
drag, startPoint x: 663, startPoint y: 393, endPoint x: 416, endPoint y: 340, distance: 252.9
click at [416, 340] on div at bounding box center [495, 466] width 990 height 670
drag, startPoint x: 628, startPoint y: 365, endPoint x: 295, endPoint y: 388, distance: 333.8
click at [296, 388] on div at bounding box center [495, 466] width 990 height 670
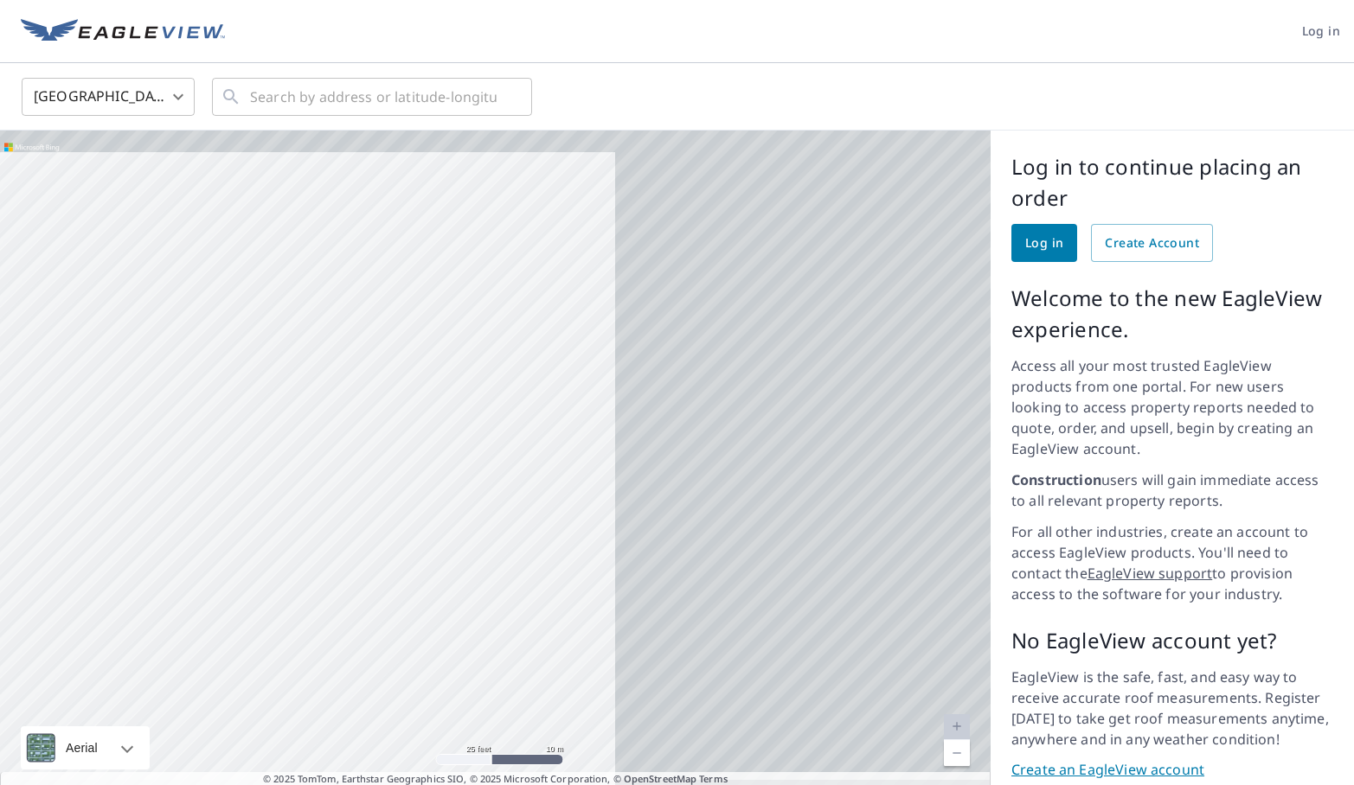
drag, startPoint x: 646, startPoint y: 379, endPoint x: 169, endPoint y: 398, distance: 477.8
click at [169, 400] on div at bounding box center [495, 466] width 990 height 670
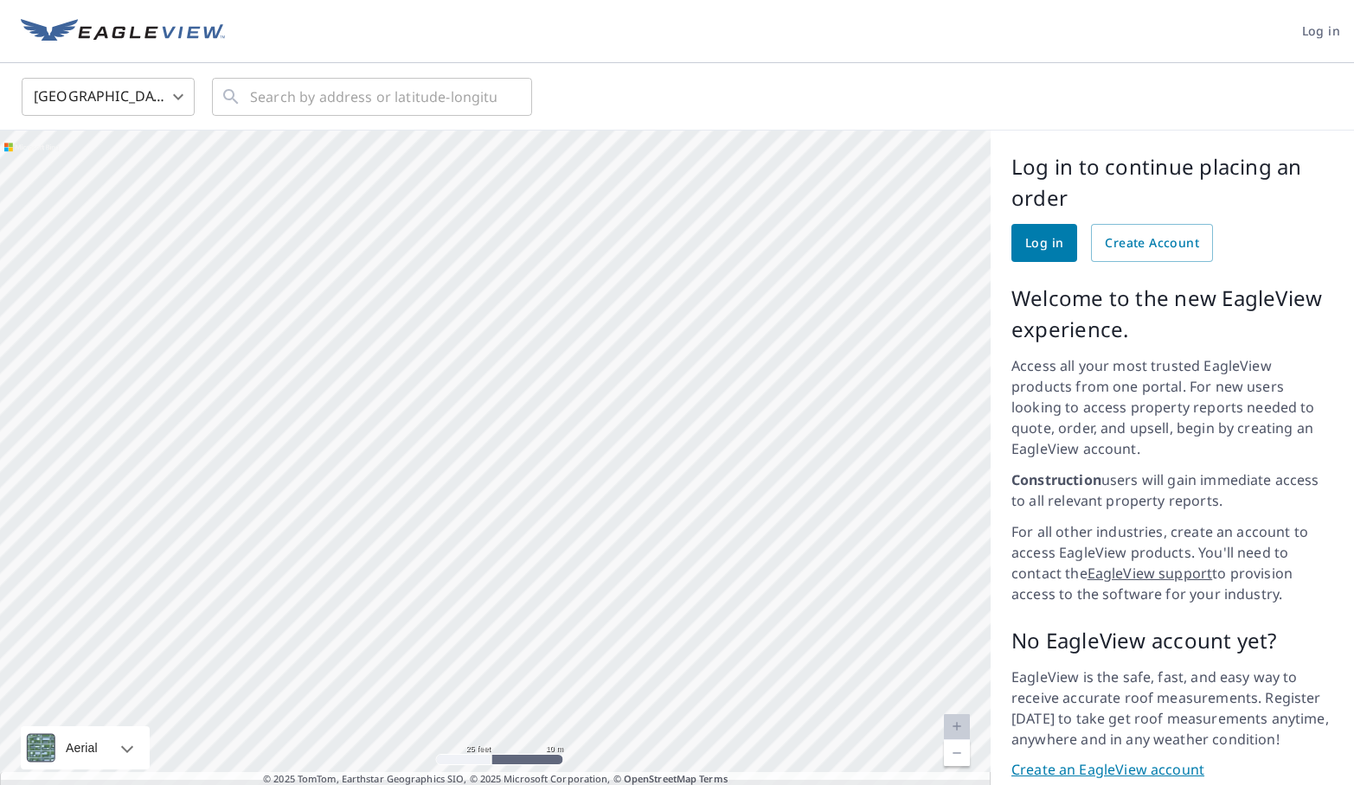
drag, startPoint x: 593, startPoint y: 378, endPoint x: 256, endPoint y: 516, distance: 363.8
click at [256, 517] on div at bounding box center [495, 466] width 990 height 670
drag, startPoint x: 578, startPoint y: 434, endPoint x: 359, endPoint y: 445, distance: 219.1
click at [359, 445] on div at bounding box center [495, 466] width 990 height 670
drag, startPoint x: 605, startPoint y: 289, endPoint x: 305, endPoint y: 291, distance: 300.1
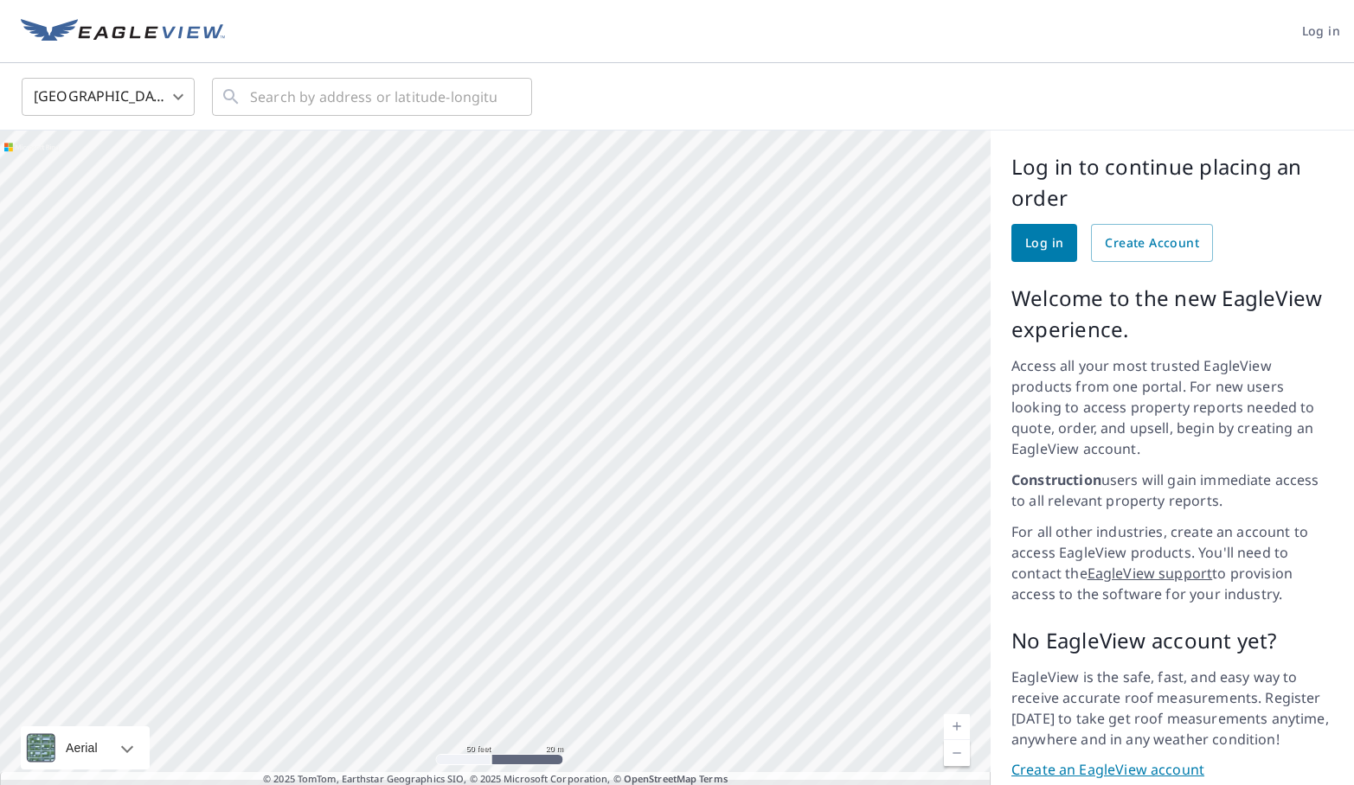
click at [305, 291] on div at bounding box center [495, 466] width 990 height 670
drag, startPoint x: 728, startPoint y: 484, endPoint x: 287, endPoint y: 468, distance: 441.4
click at [287, 468] on div at bounding box center [495, 466] width 990 height 670
drag, startPoint x: 595, startPoint y: 439, endPoint x: 560, endPoint y: 449, distance: 35.9
click at [560, 449] on div at bounding box center [495, 466] width 990 height 670
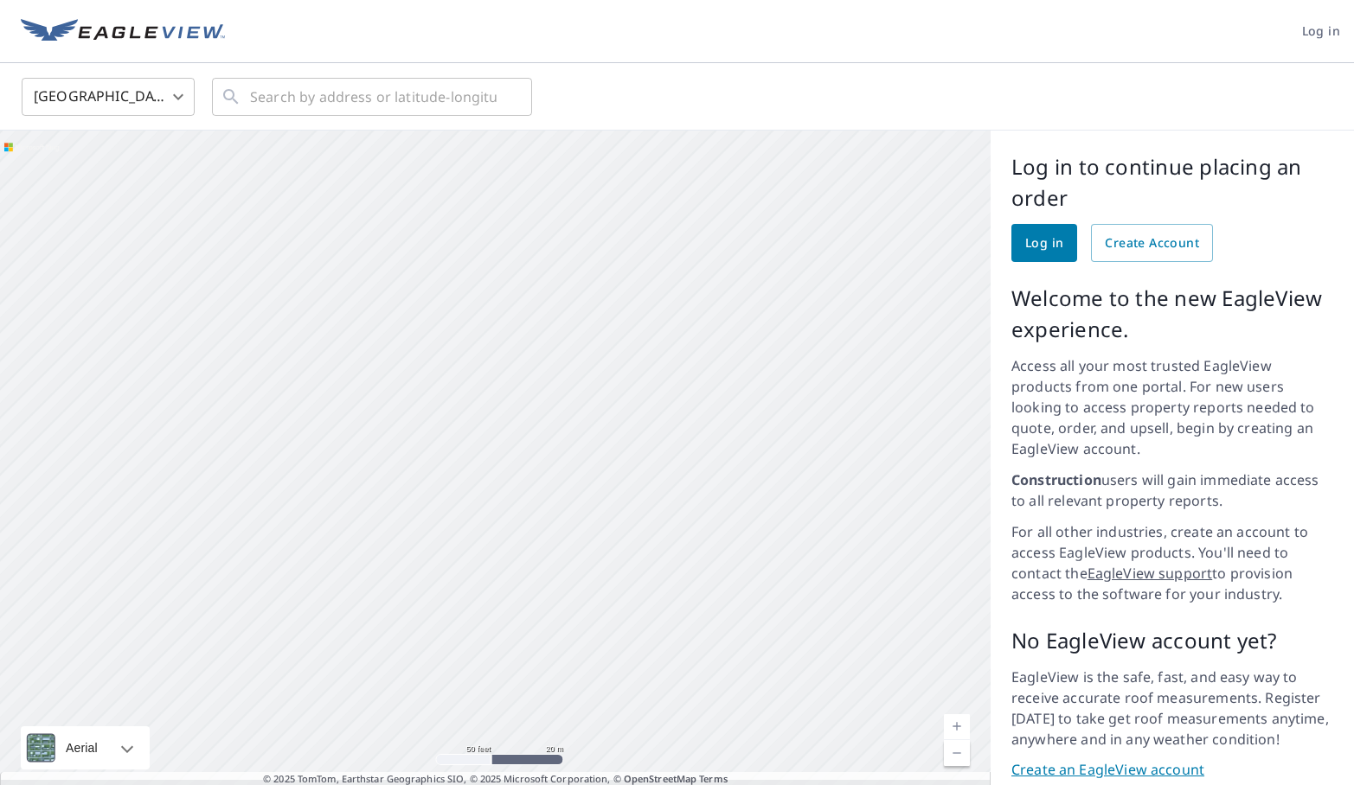
drag, startPoint x: 605, startPoint y: 441, endPoint x: 338, endPoint y: 567, distance: 294.5
click at [338, 567] on div at bounding box center [495, 466] width 990 height 670
drag, startPoint x: 753, startPoint y: 491, endPoint x: 449, endPoint y: 558, distance: 311.7
click at [447, 558] on div at bounding box center [495, 466] width 990 height 670
drag, startPoint x: 651, startPoint y: 525, endPoint x: 389, endPoint y: 554, distance: 263.7
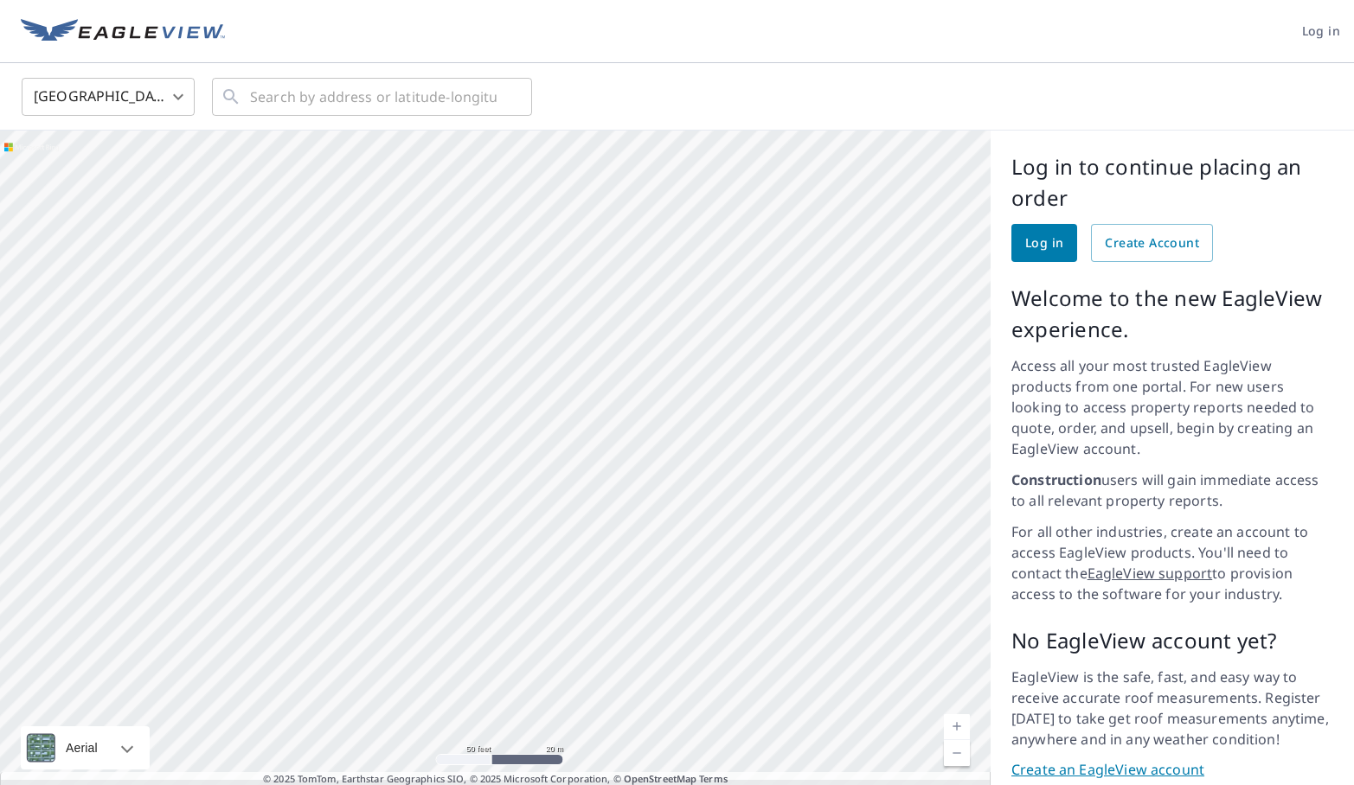
click at [389, 554] on div at bounding box center [495, 466] width 990 height 670
drag, startPoint x: 577, startPoint y: 491, endPoint x: 734, endPoint y: 536, distance: 163.7
click at [734, 536] on div at bounding box center [495, 466] width 990 height 670
